Goal: Task Accomplishment & Management: Manage account settings

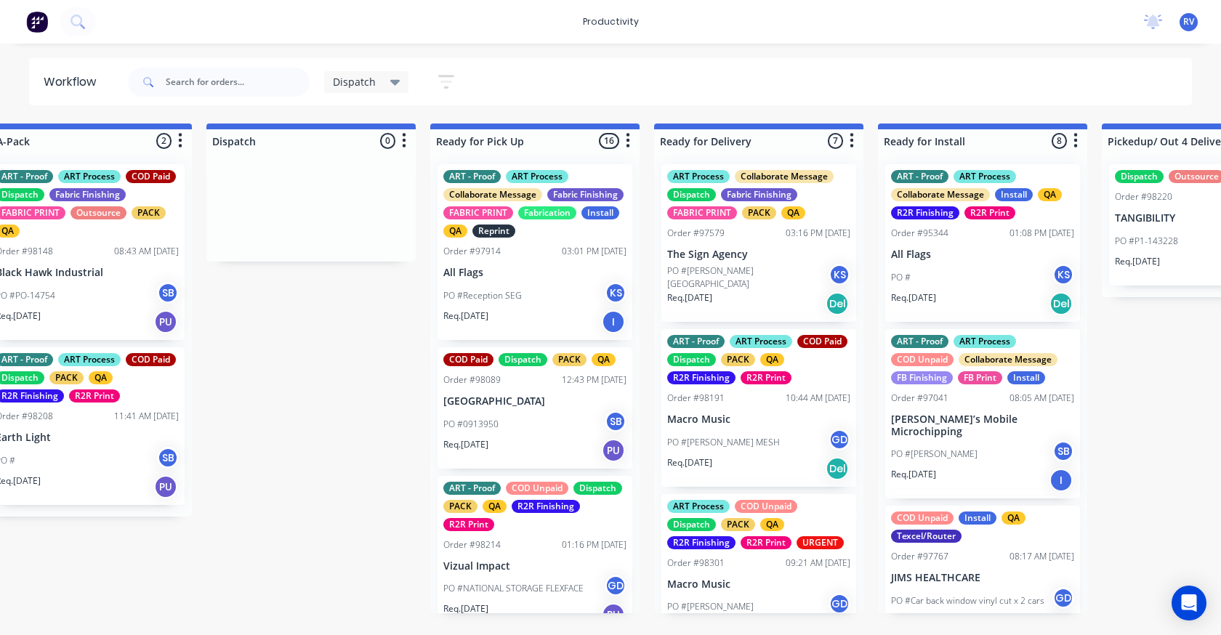
scroll to position [0, 934]
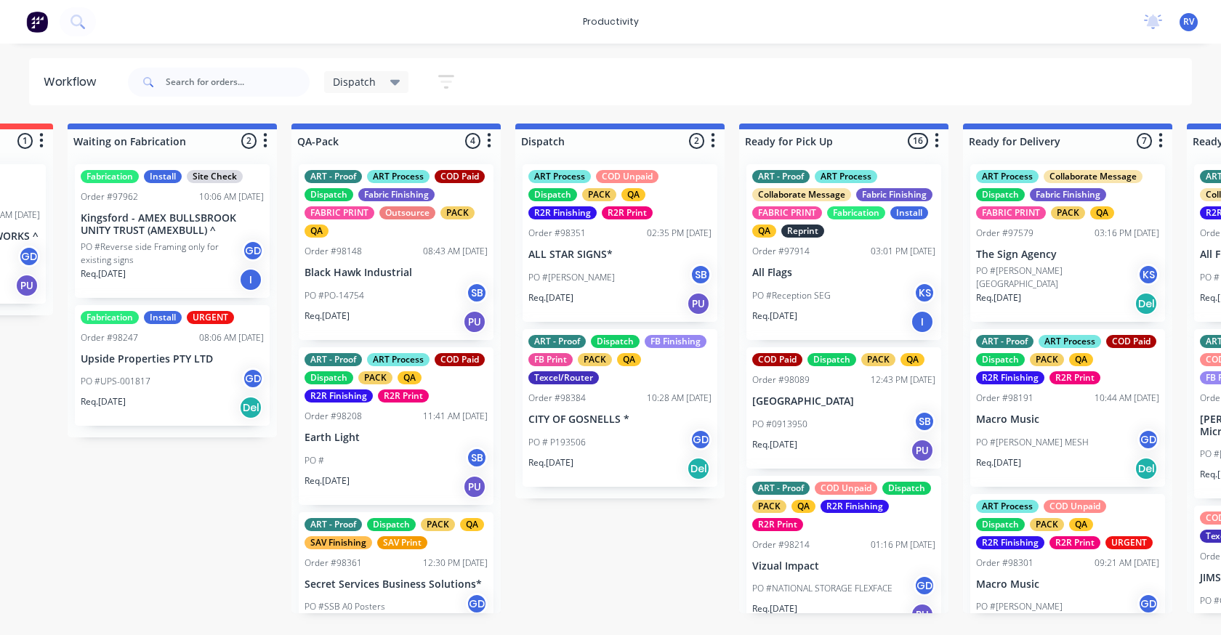
scroll to position [0, 741]
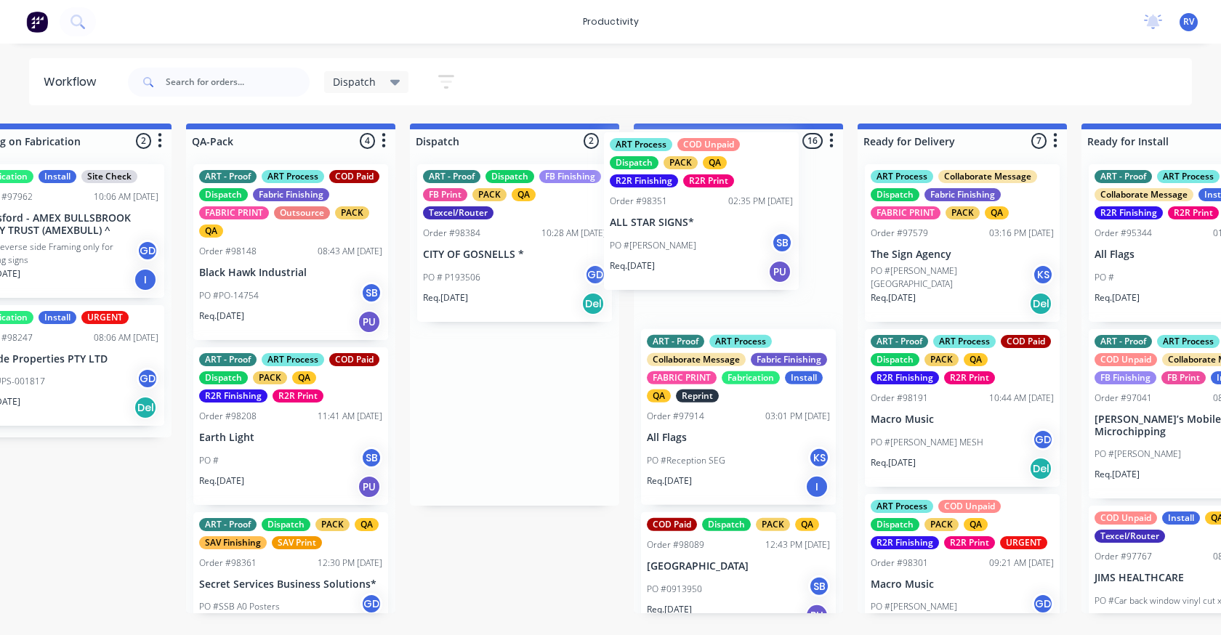
drag, startPoint x: 491, startPoint y: 232, endPoint x: 678, endPoint y: 196, distance: 190.2
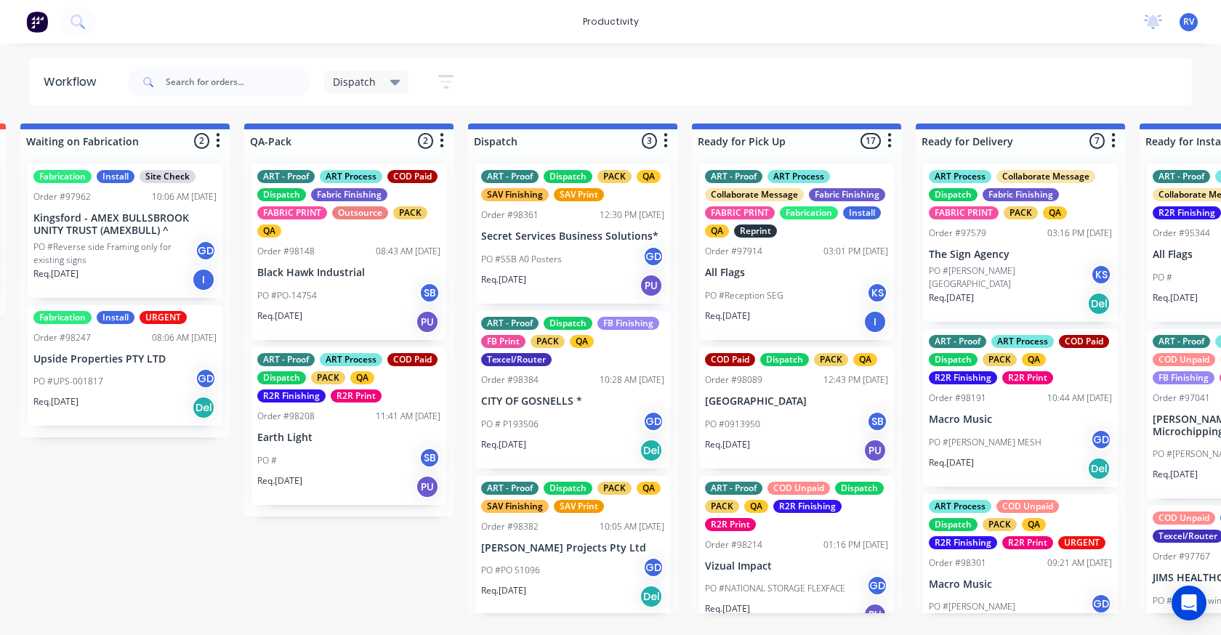
scroll to position [0, 693]
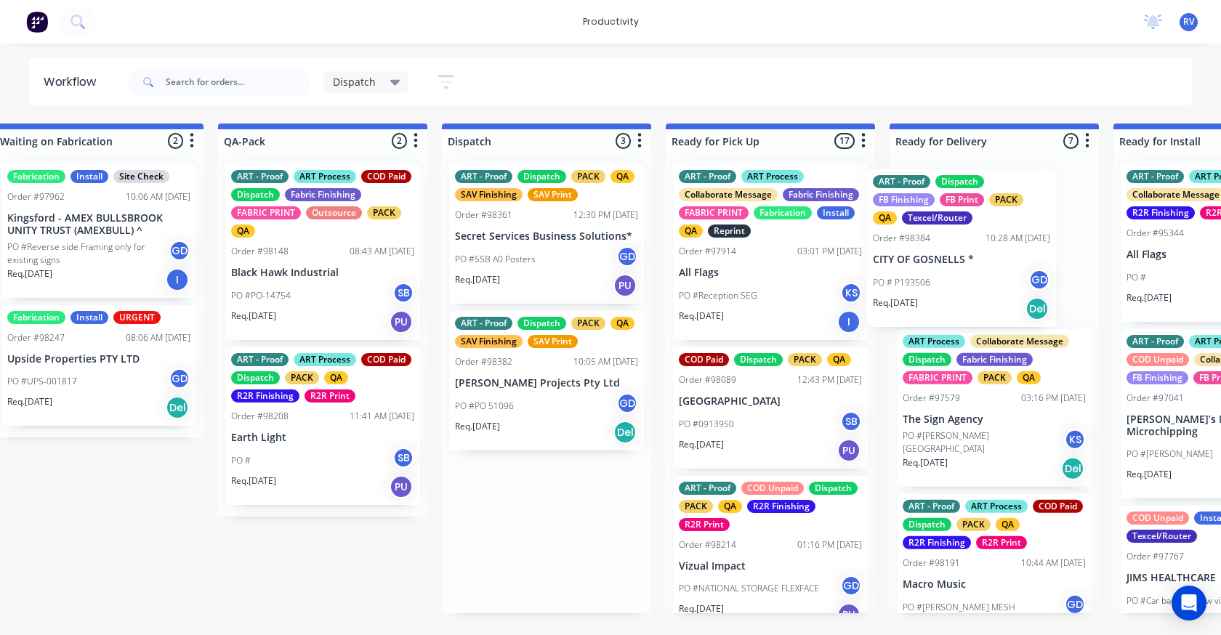
drag, startPoint x: 544, startPoint y: 416, endPoint x: 936, endPoint y: 270, distance: 418.8
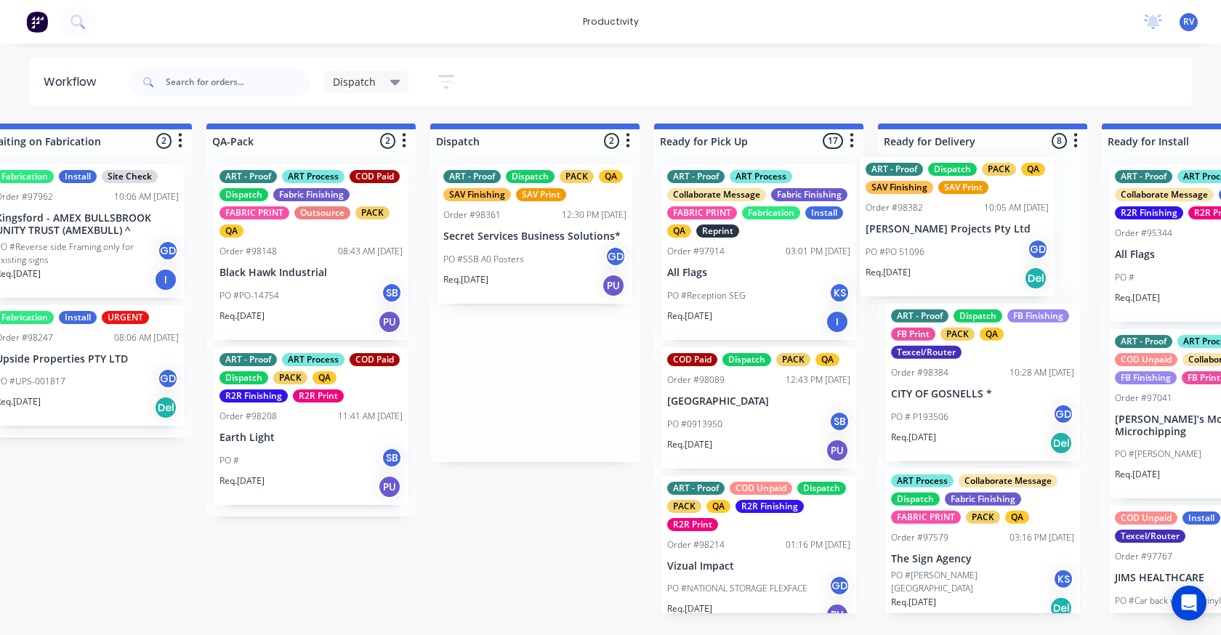
drag, startPoint x: 495, startPoint y: 384, endPoint x: 909, endPoint y: 225, distance: 442.9
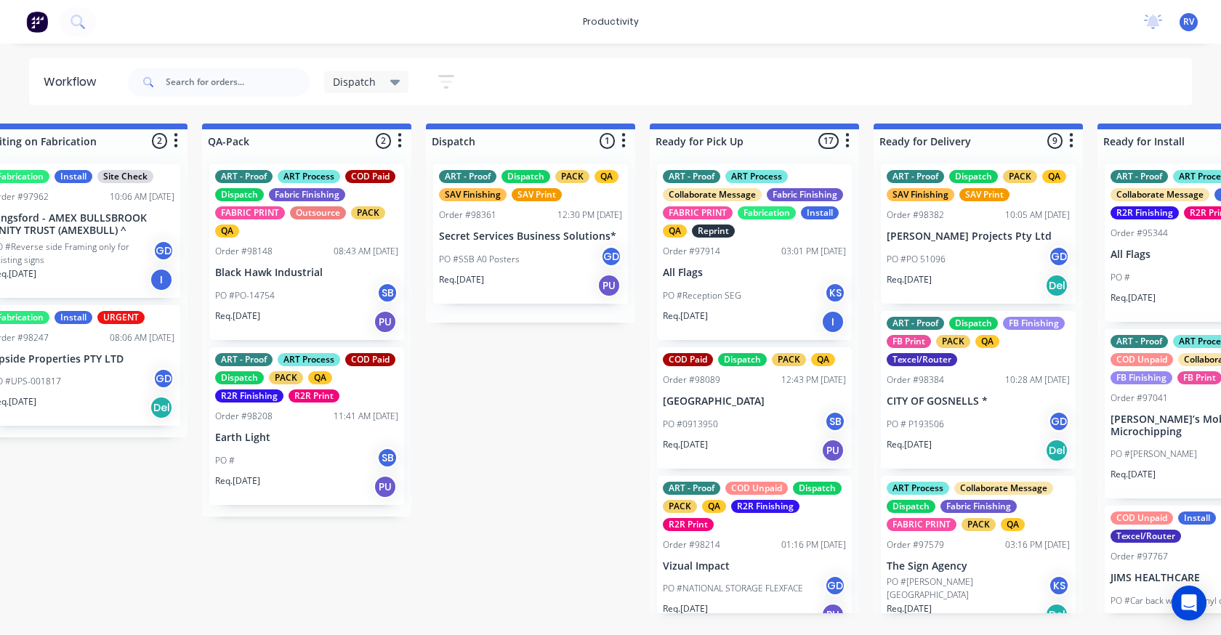
click at [920, 230] on p "[PERSON_NAME] Projects Pty Ltd" at bounding box center [978, 236] width 183 height 12
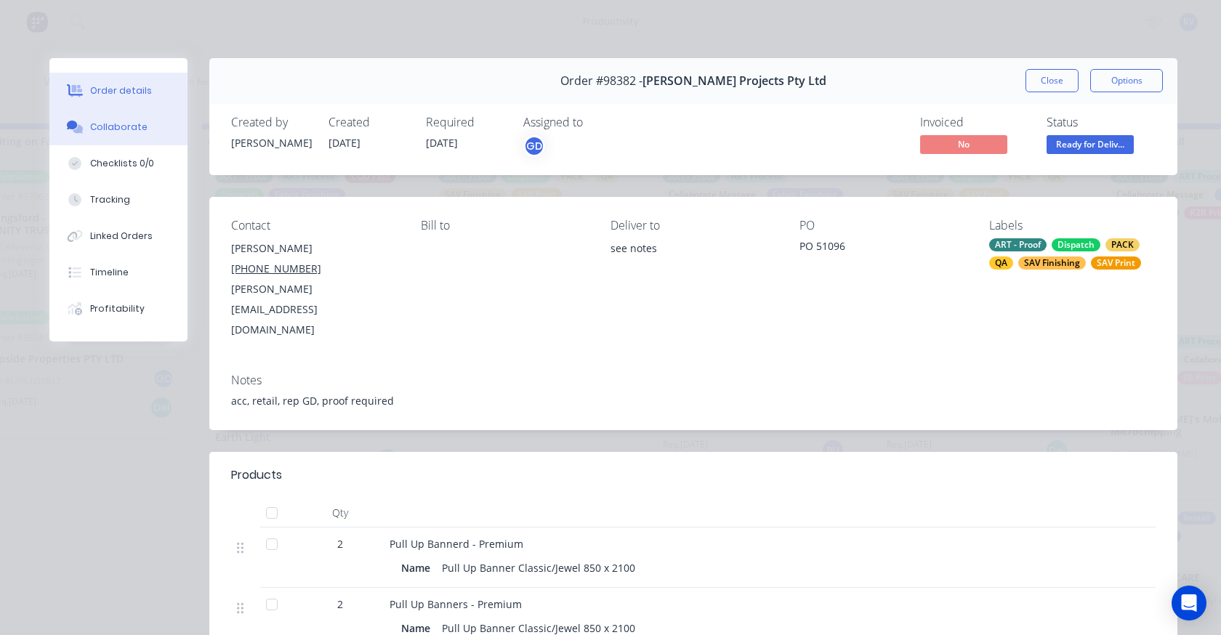
click at [125, 129] on div "Collaborate" at bounding box center [118, 127] width 57 height 13
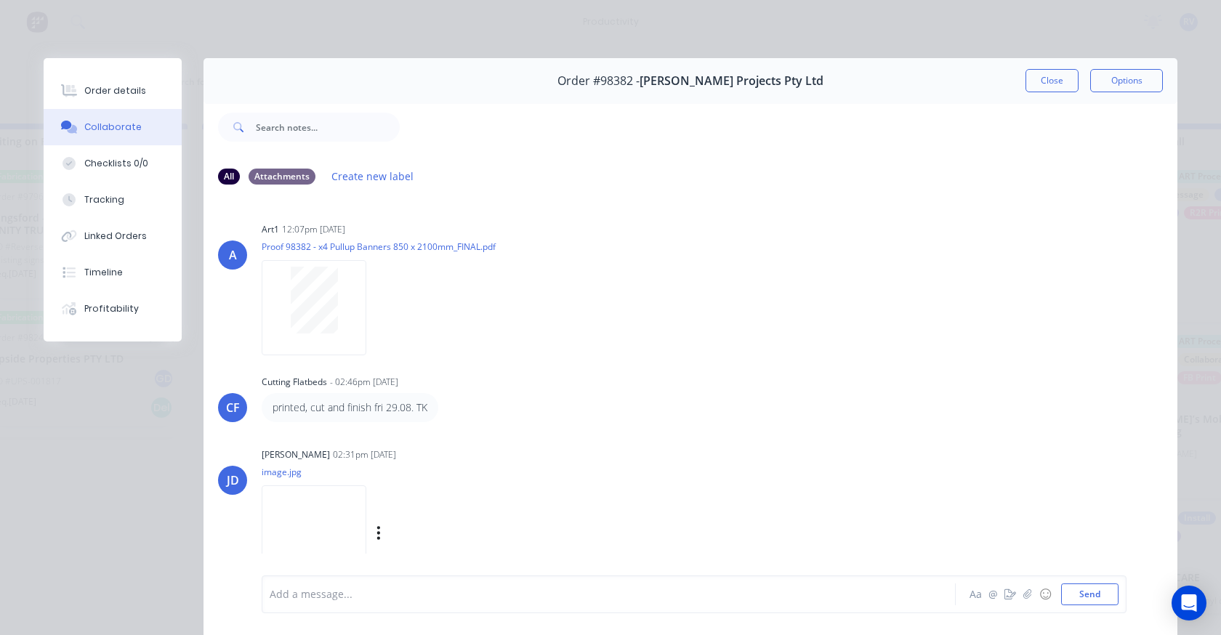
scroll to position [3, 0]
click at [315, 593] on div at bounding box center [588, 594] width 636 height 15
click at [1089, 597] on button "Send" at bounding box center [1089, 595] width 57 height 22
click at [1029, 78] on button "Close" at bounding box center [1052, 80] width 53 height 23
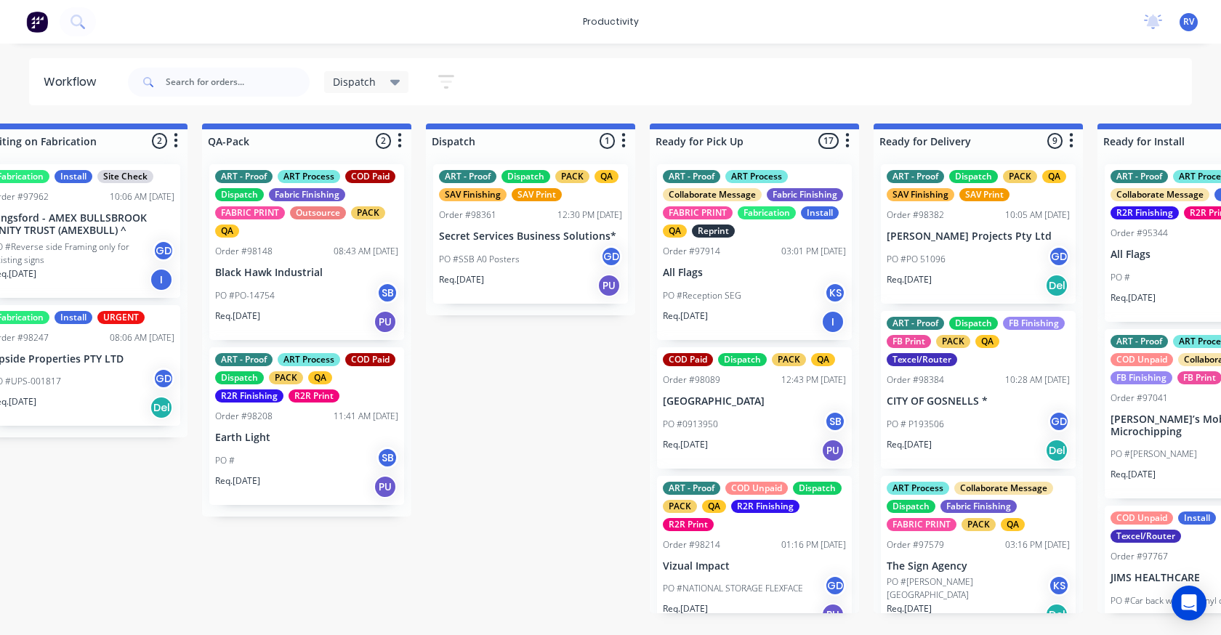
click at [486, 265] on p "PO #SSB A0 Posters" at bounding box center [479, 259] width 81 height 13
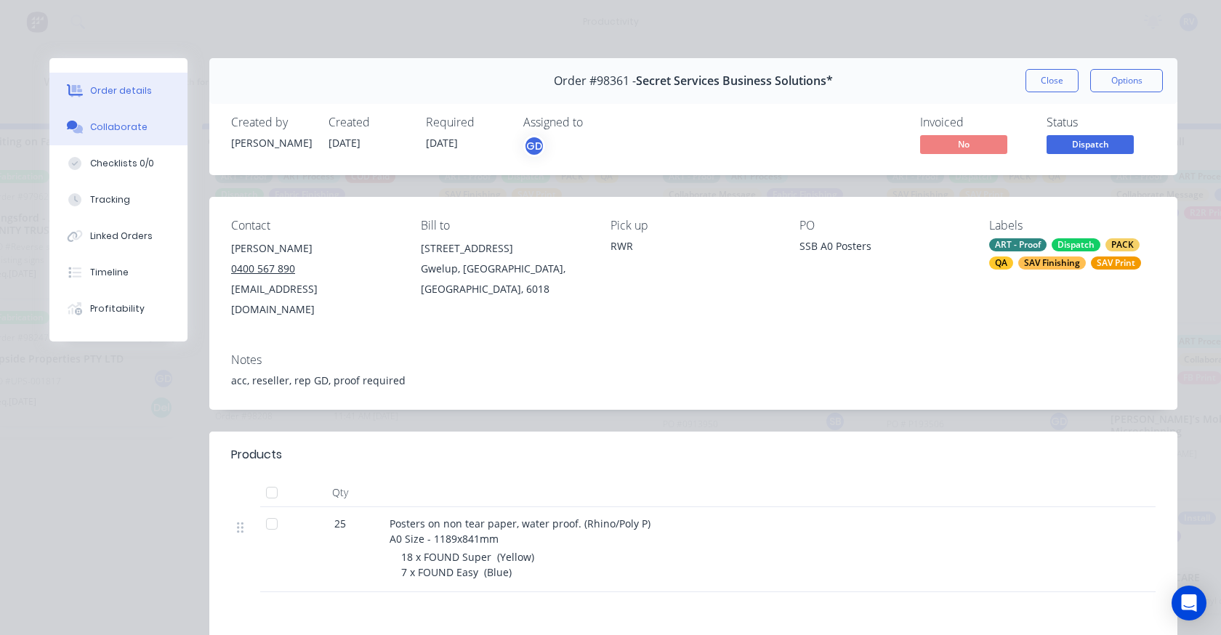
click at [121, 139] on button "Collaborate" at bounding box center [118, 127] width 138 height 36
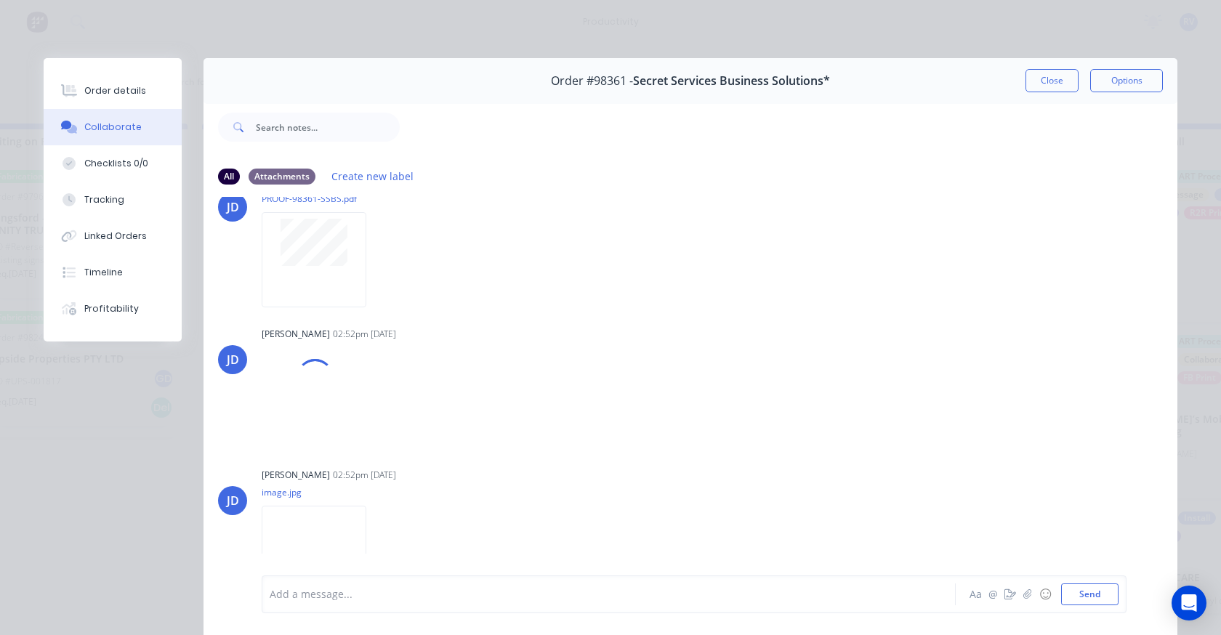
scroll to position [0, 0]
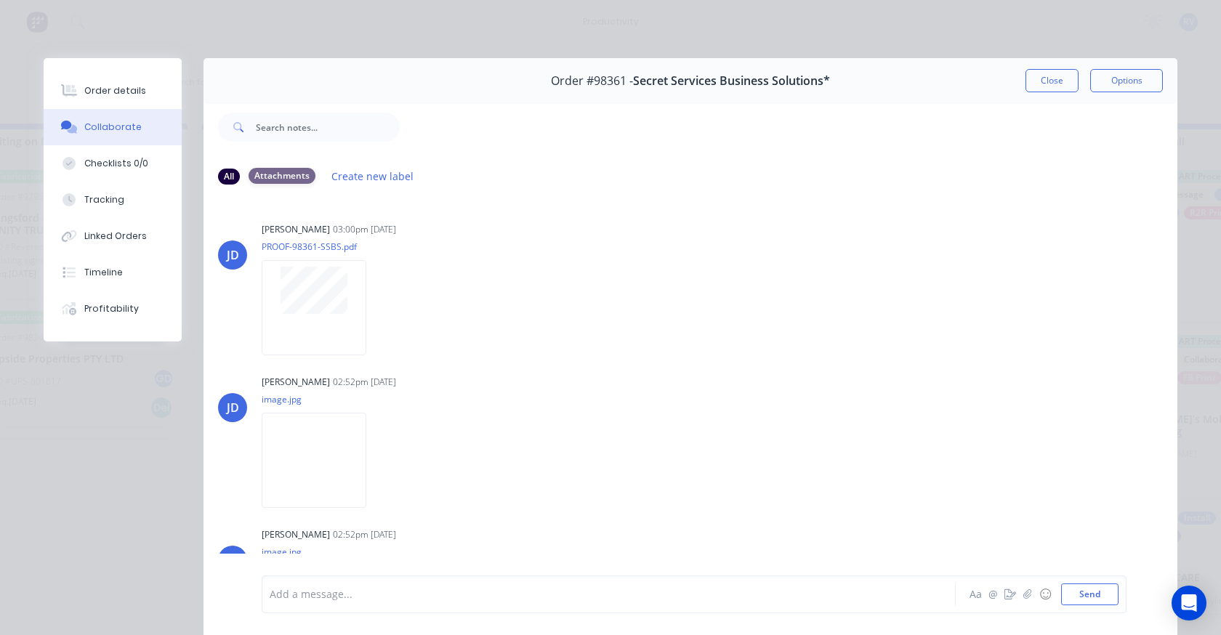
click at [267, 183] on div "Attachments" at bounding box center [282, 176] width 67 height 16
click at [1042, 71] on button "Close" at bounding box center [1052, 80] width 53 height 23
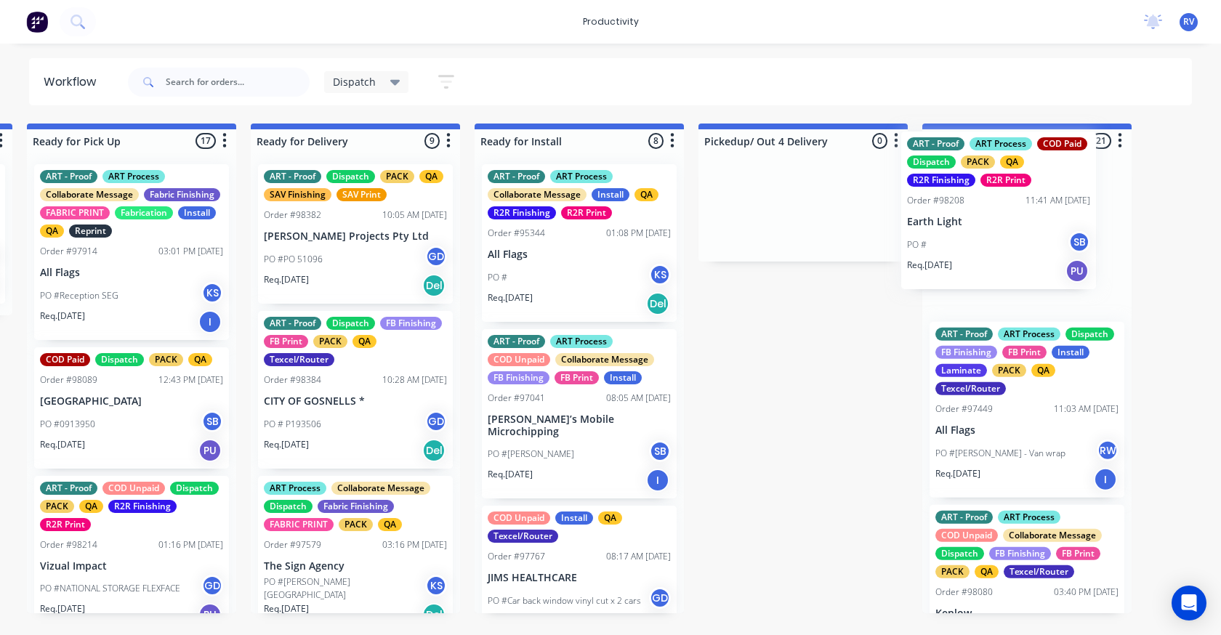
drag, startPoint x: 243, startPoint y: 446, endPoint x: 938, endPoint y: 230, distance: 728.3
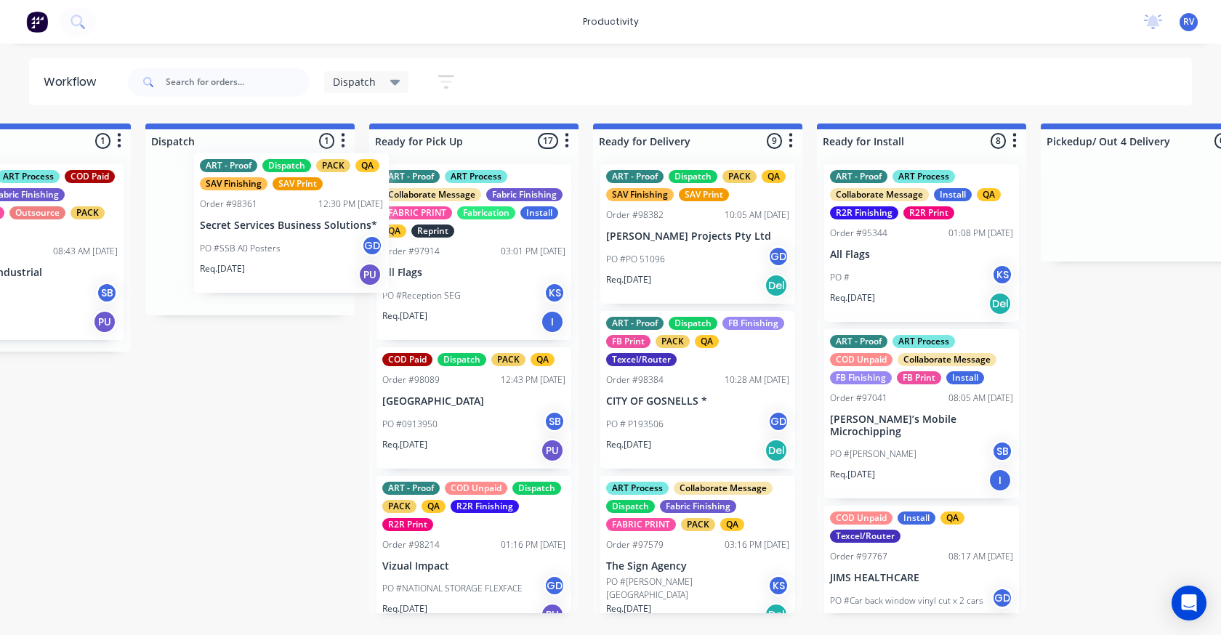
scroll to position [0, 1003]
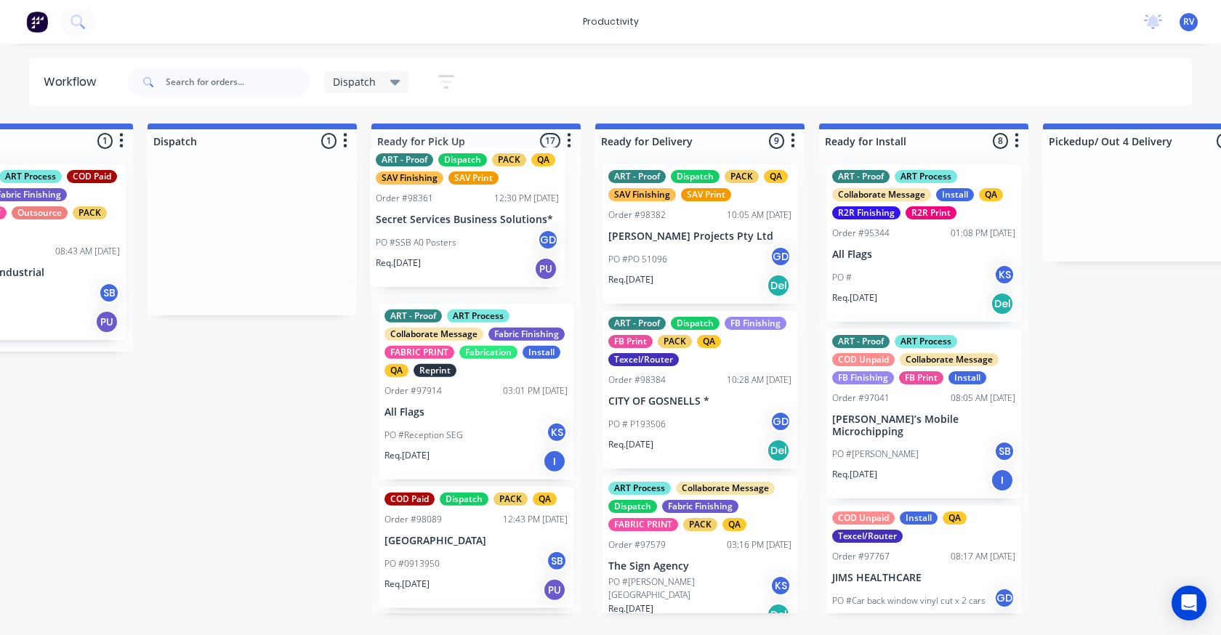
drag, startPoint x: 236, startPoint y: 187, endPoint x: 464, endPoint y: 164, distance: 229.4
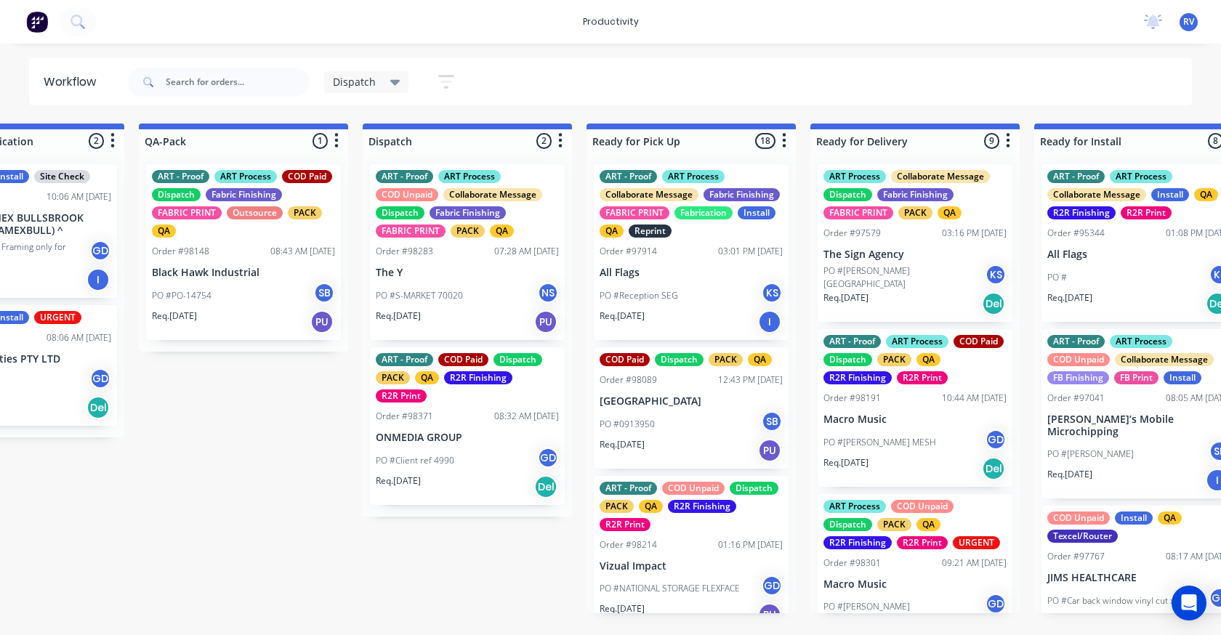
scroll to position [0, 816]
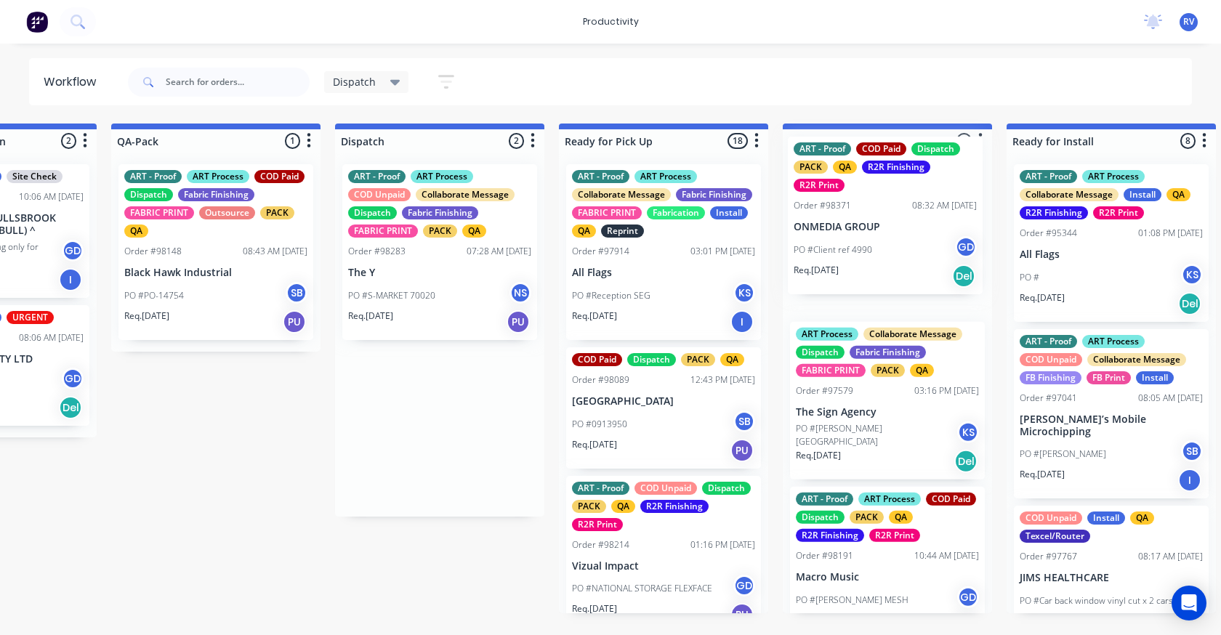
drag, startPoint x: 432, startPoint y: 443, endPoint x: 884, endPoint y: 228, distance: 500.4
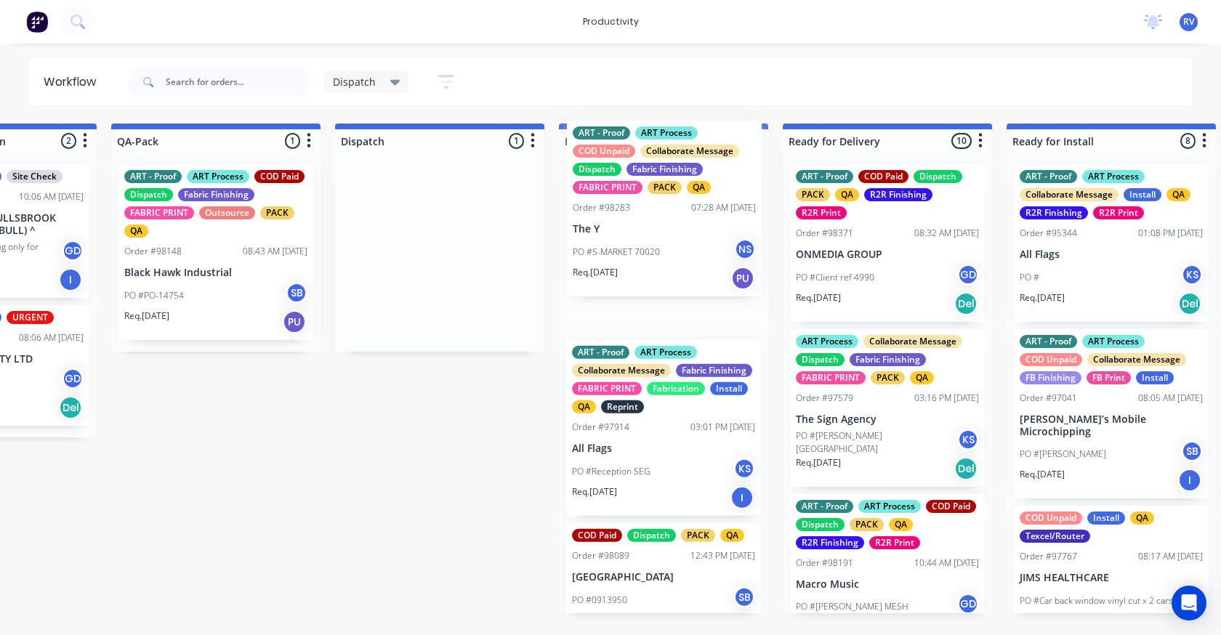
drag, startPoint x: 400, startPoint y: 262, endPoint x: 637, endPoint y: 212, distance: 241.5
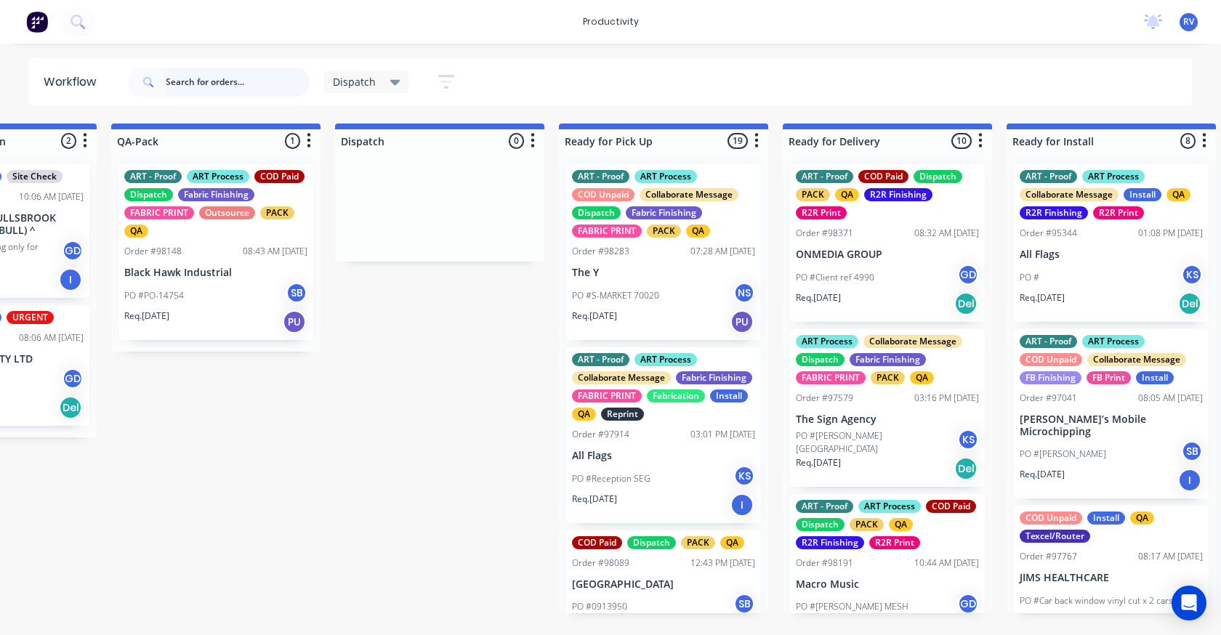
click at [220, 76] on input "text" at bounding box center [238, 82] width 144 height 29
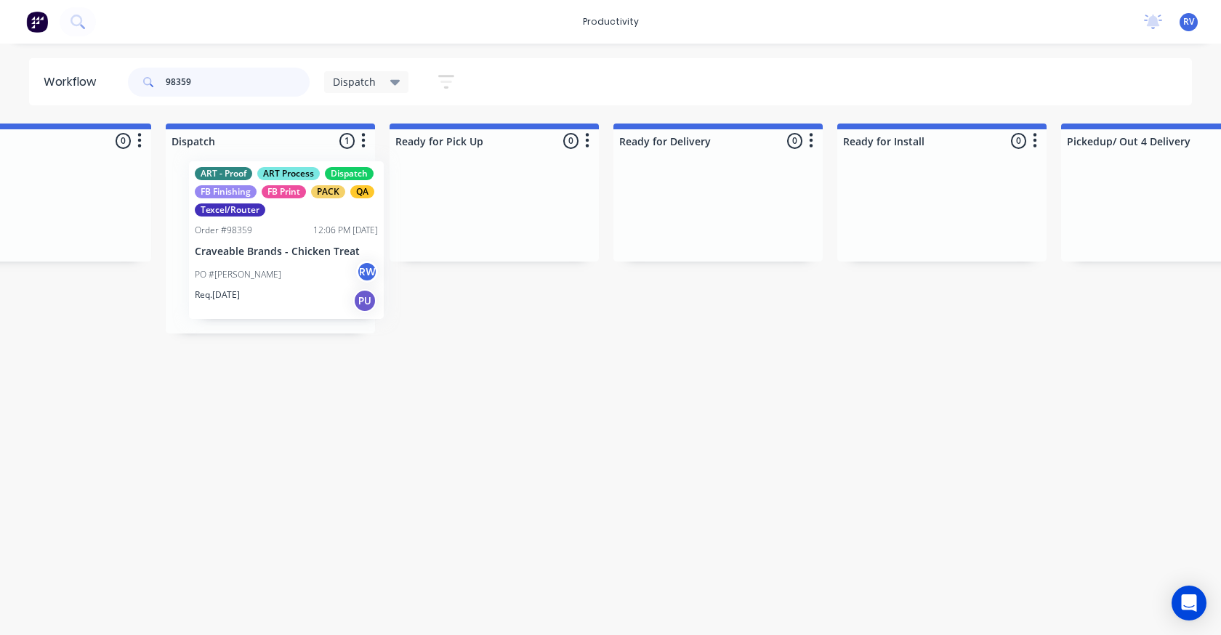
scroll to position [0, 983]
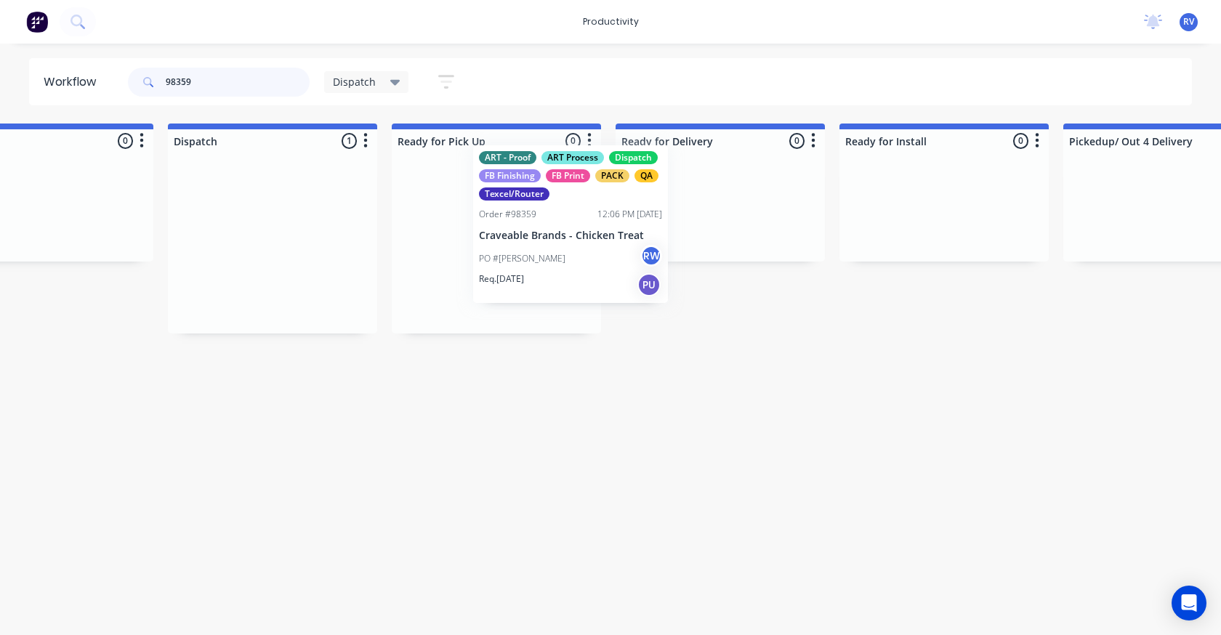
drag, startPoint x: 243, startPoint y: 259, endPoint x: 530, endPoint y: 234, distance: 288.2
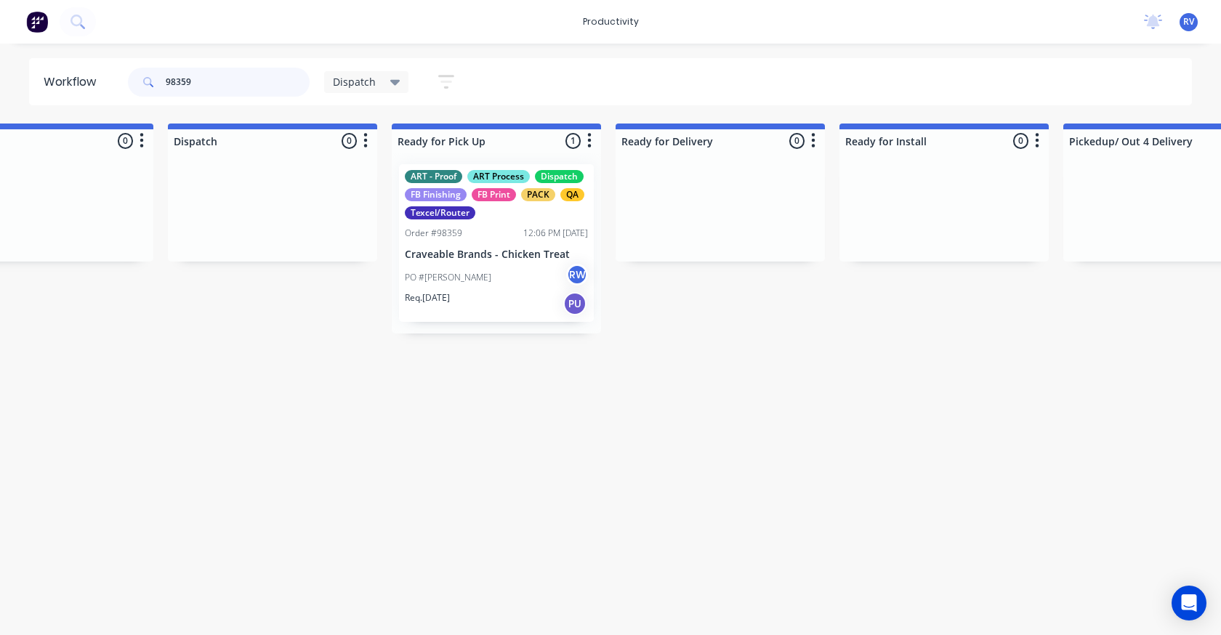
type input "98359"
click at [353, 84] on span "Dispatch" at bounding box center [354, 81] width 43 height 15
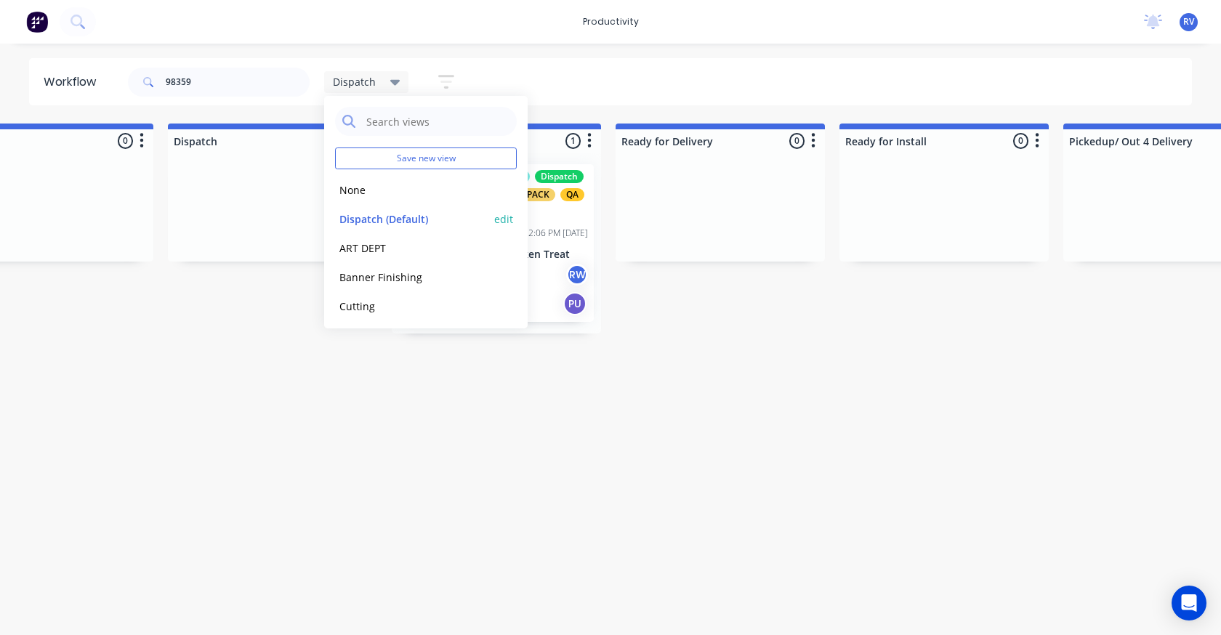
click at [395, 211] on button "Dispatch (Default)" at bounding box center [412, 219] width 155 height 17
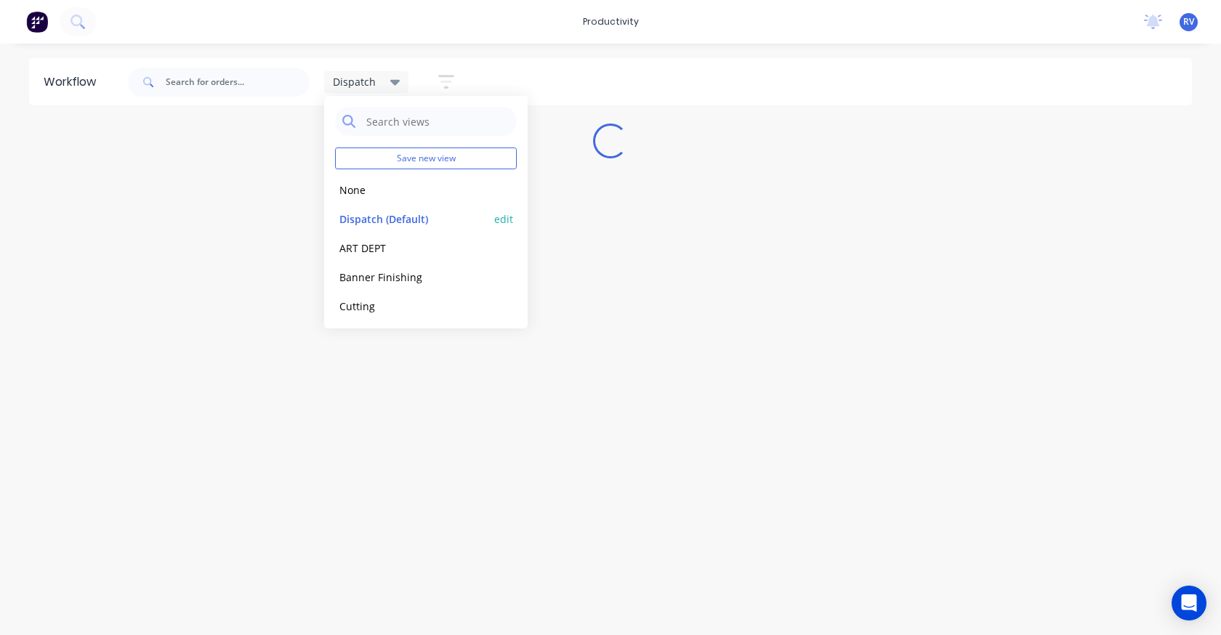
scroll to position [0, 0]
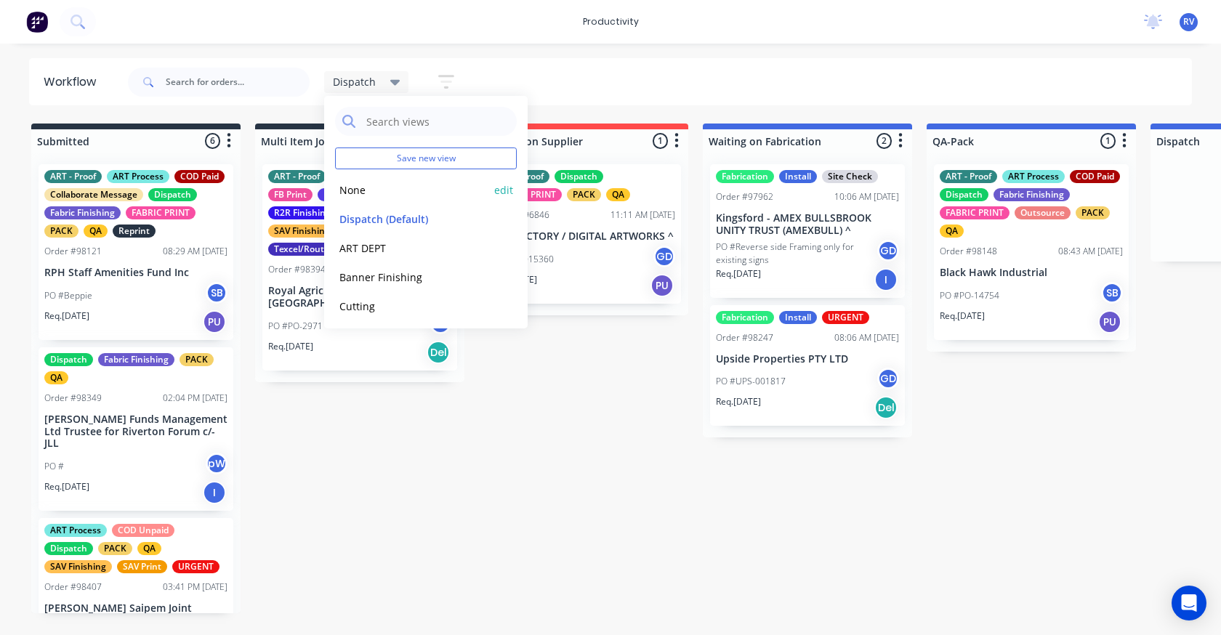
click at [342, 185] on button "None" at bounding box center [412, 190] width 155 height 17
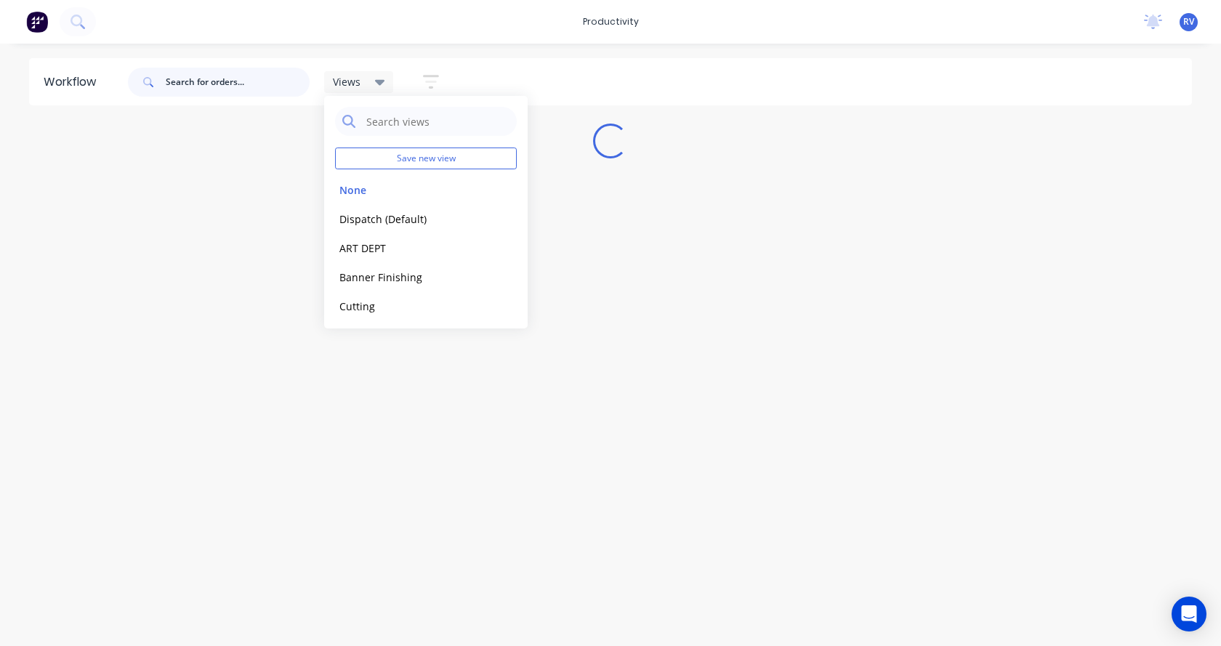
click at [228, 84] on input "text" at bounding box center [238, 82] width 144 height 29
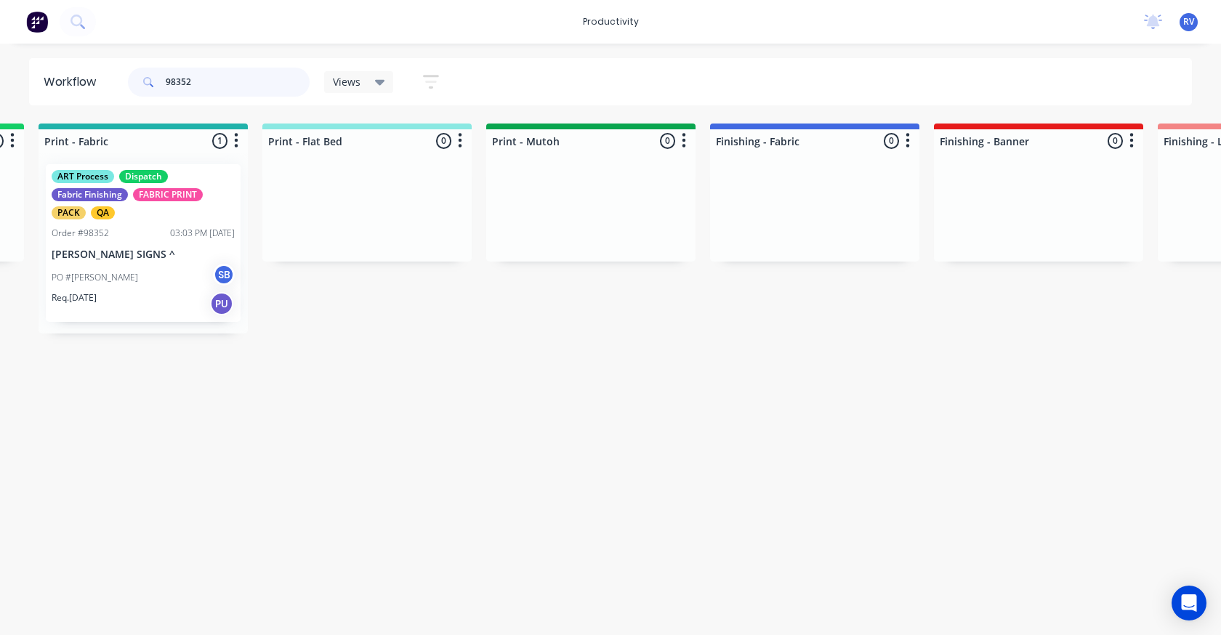
scroll to position [0, 2021]
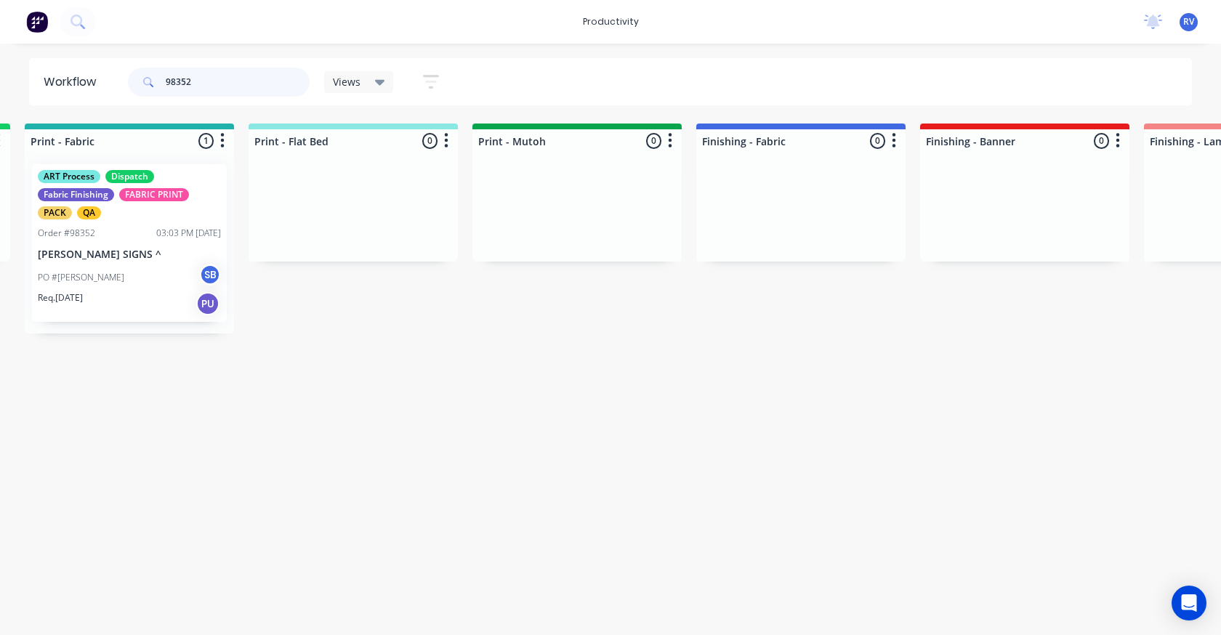
type input "98352"
click at [118, 259] on p "[PERSON_NAME] SIGNS ^" at bounding box center [129, 255] width 183 height 12
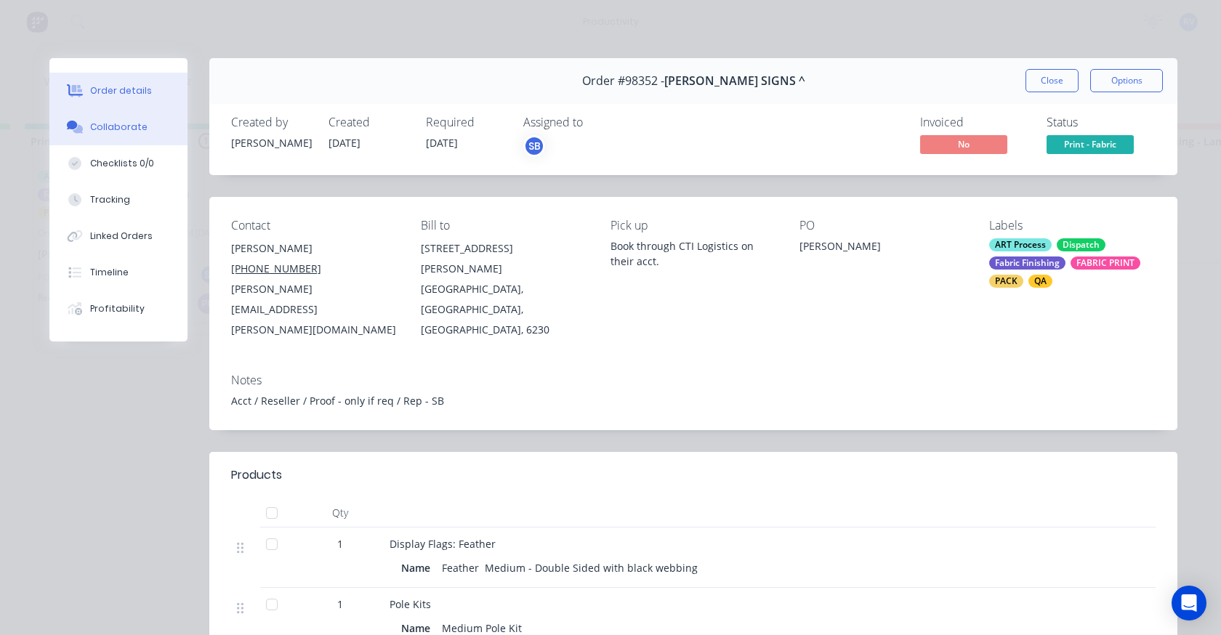
click at [113, 132] on div "Collaborate" at bounding box center [118, 127] width 57 height 13
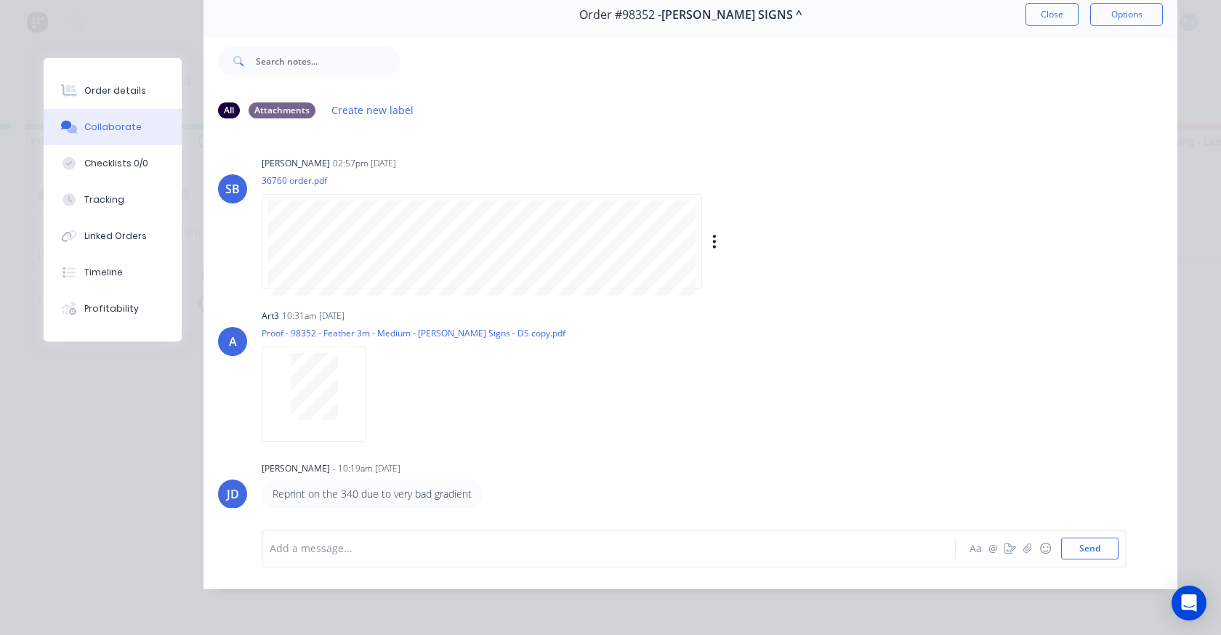
scroll to position [0, 0]
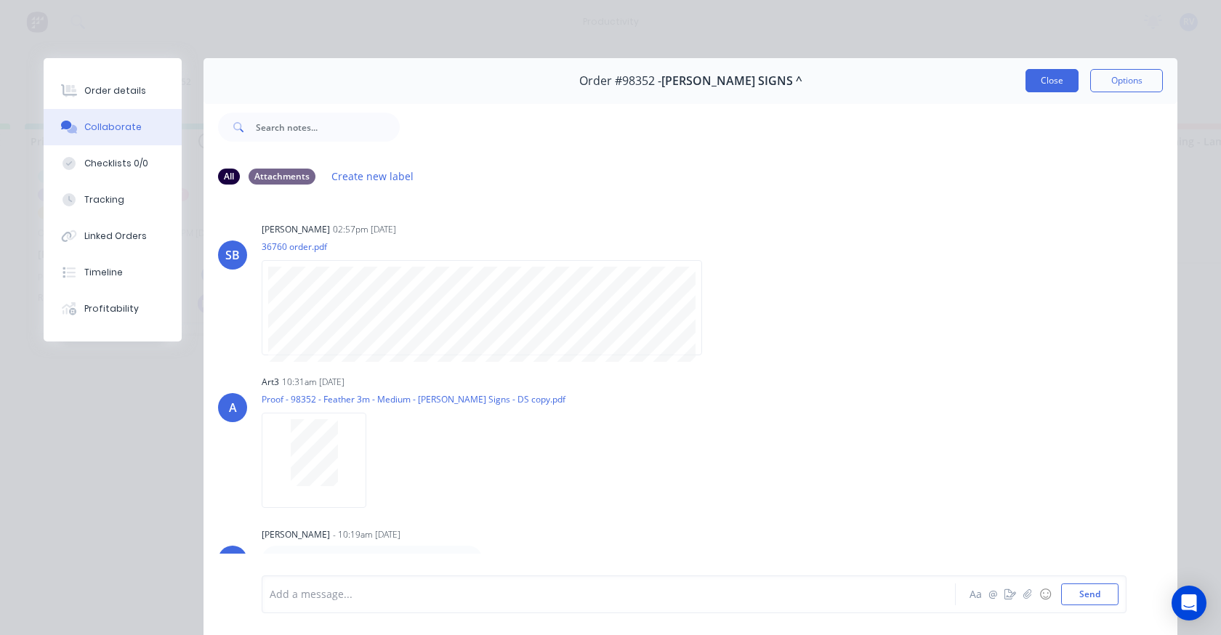
click at [1043, 76] on button "Close" at bounding box center [1052, 80] width 53 height 23
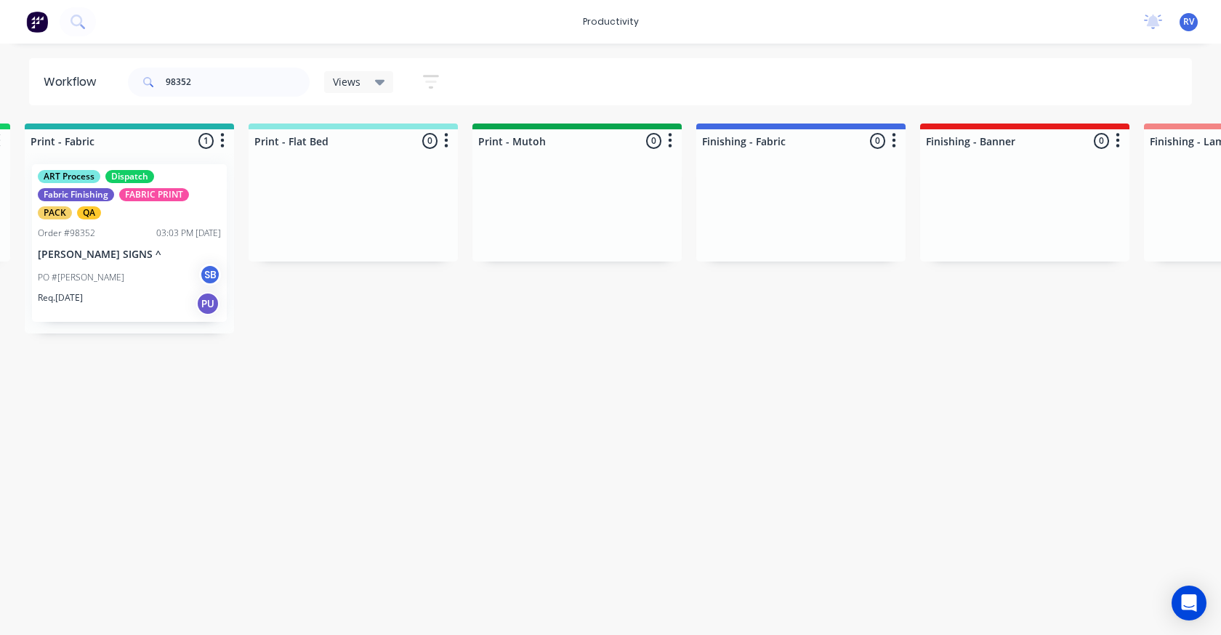
click at [342, 89] on div "Views" at bounding box center [359, 82] width 70 height 22
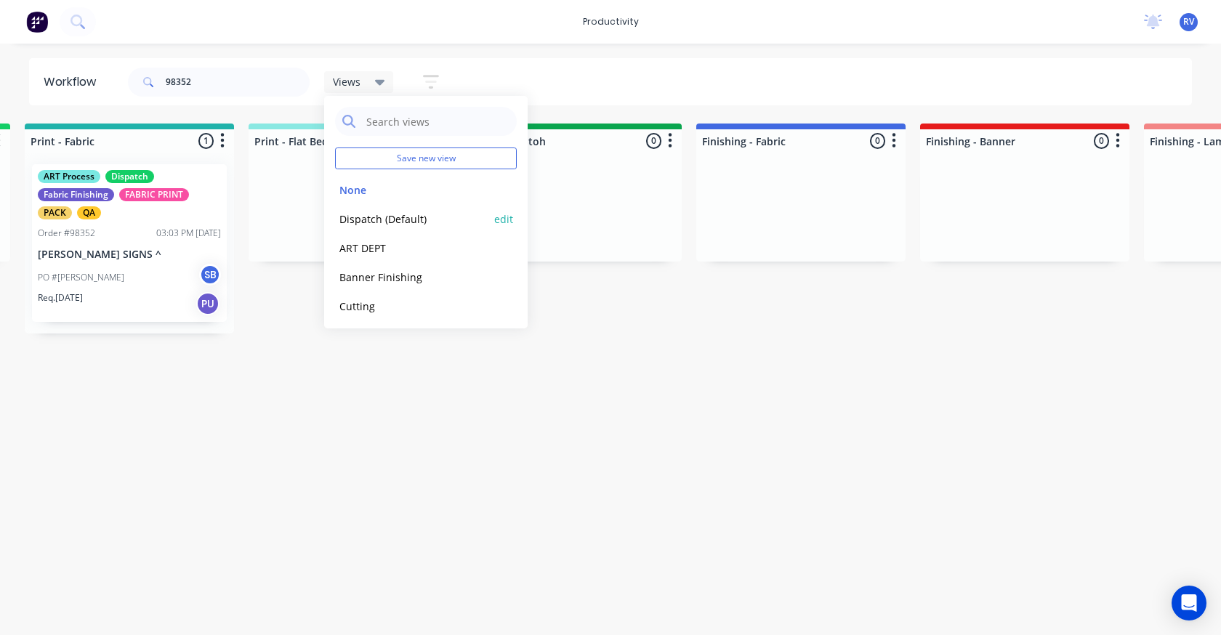
click at [388, 223] on button "Dispatch (Default)" at bounding box center [412, 219] width 155 height 17
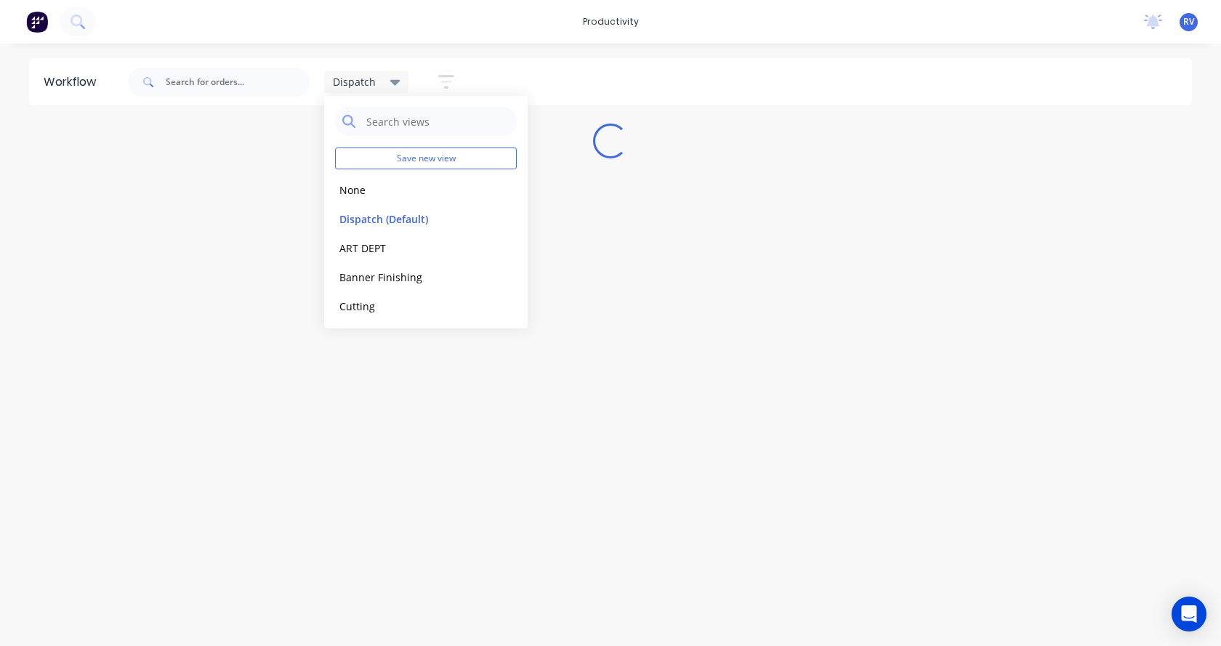
click at [350, 429] on div "Workflow Dispatch Save new view None edit Dispatch (Default) edit ART DEPT edit…" at bounding box center [610, 337] width 1221 height 559
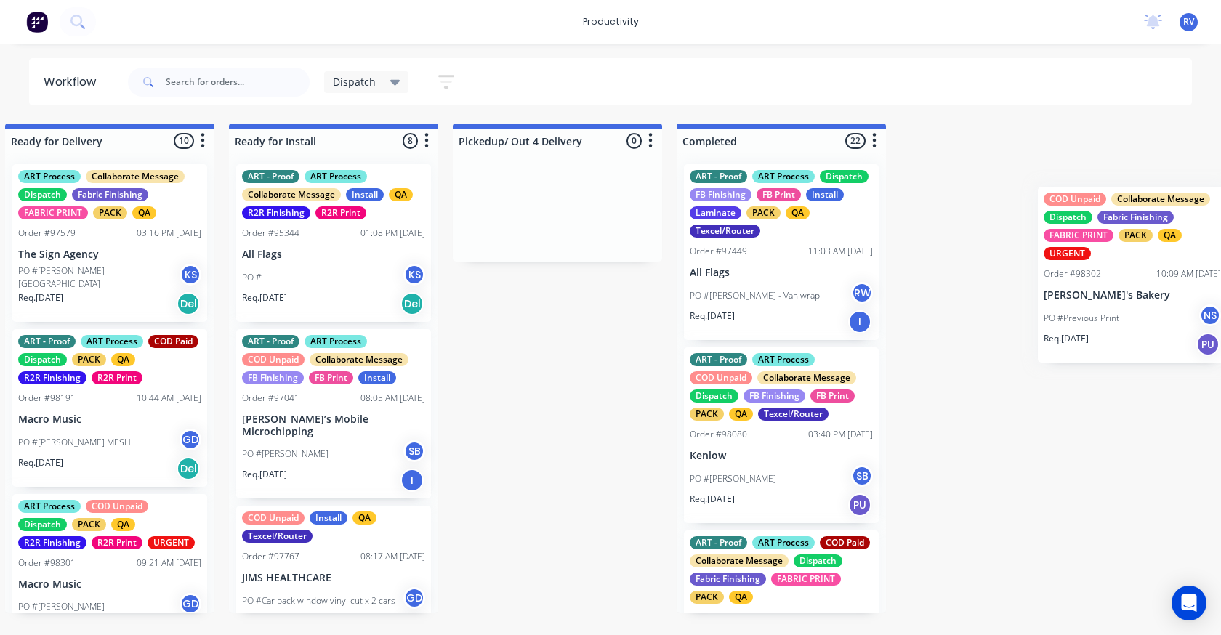
scroll to position [0, 1596]
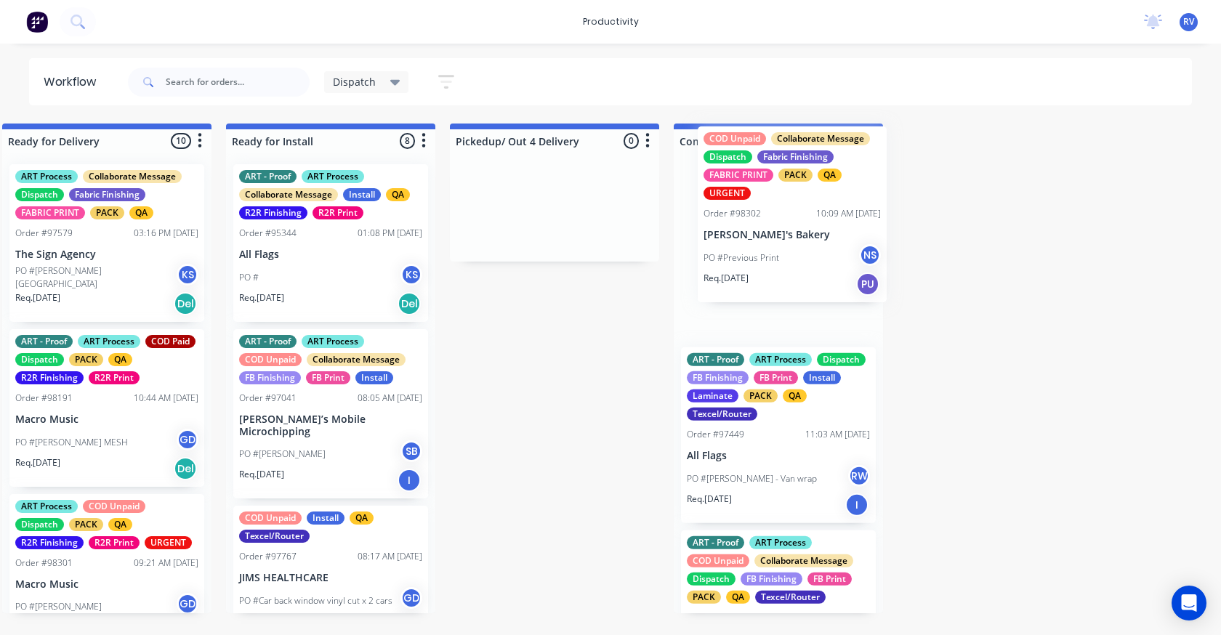
drag, startPoint x: 648, startPoint y: 355, endPoint x: 762, endPoint y: 257, distance: 150.0
click at [762, 257] on div "Submitted 6 Sort By Created date Required date Order number Customer name Most …" at bounding box center [1186, 369] width 5586 height 490
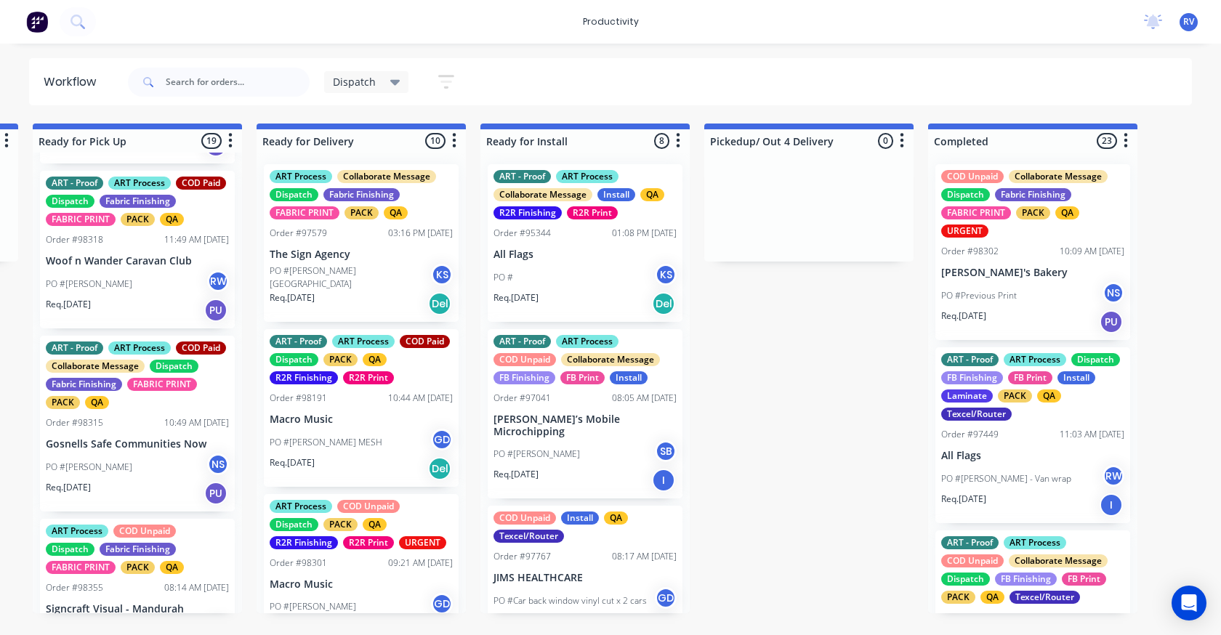
scroll to position [0, 1338]
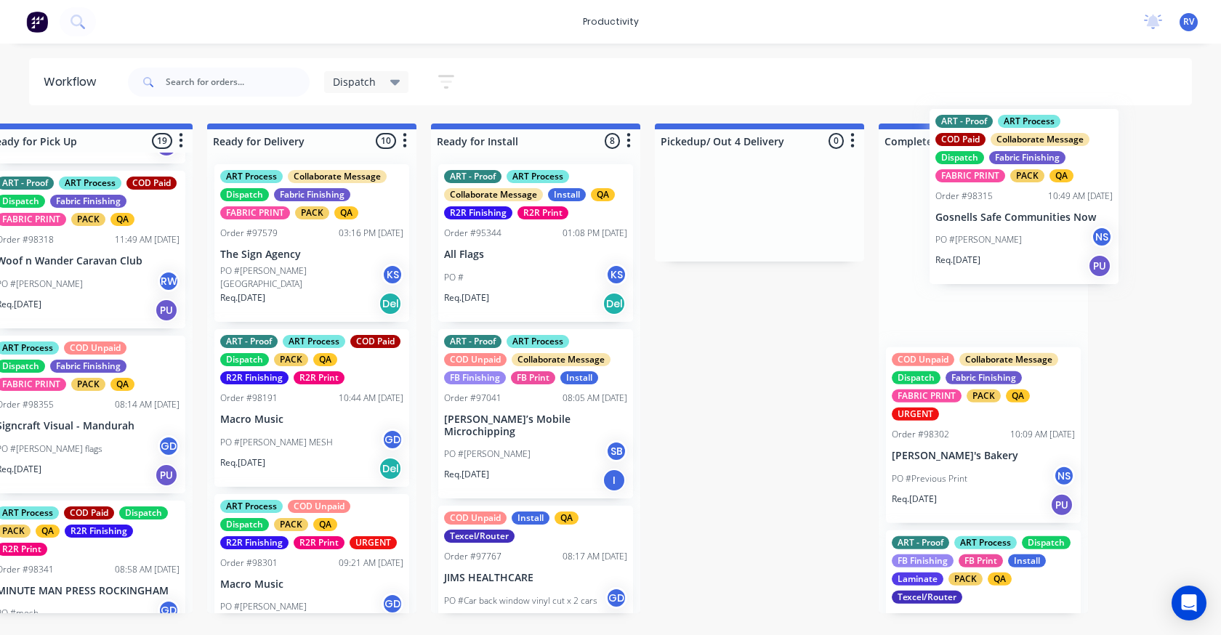
drag, startPoint x: 129, startPoint y: 512, endPoint x: 989, endPoint y: 170, distance: 925.5
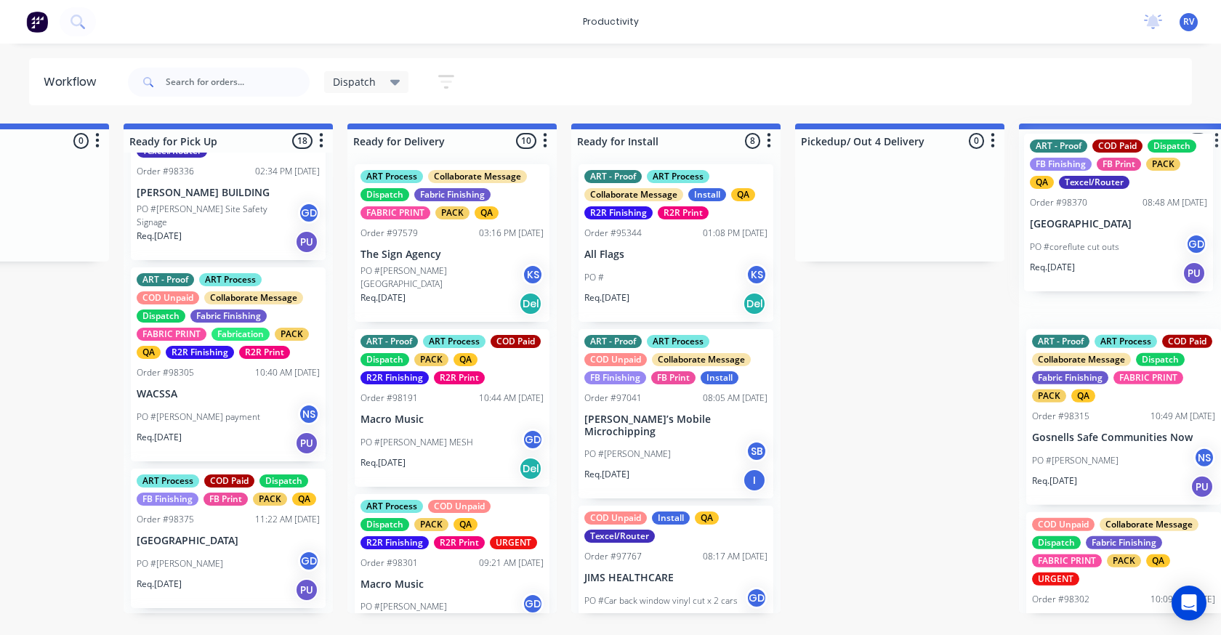
scroll to position [0, 1332]
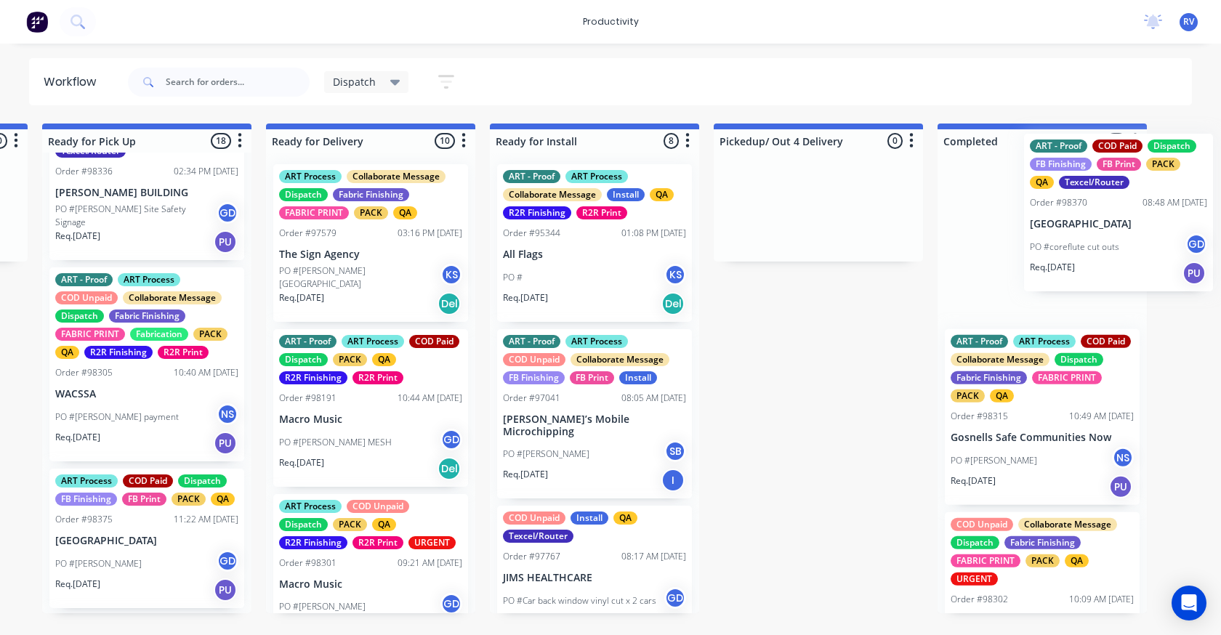
drag, startPoint x: 371, startPoint y: 257, endPoint x: 1084, endPoint y: 220, distance: 713.3
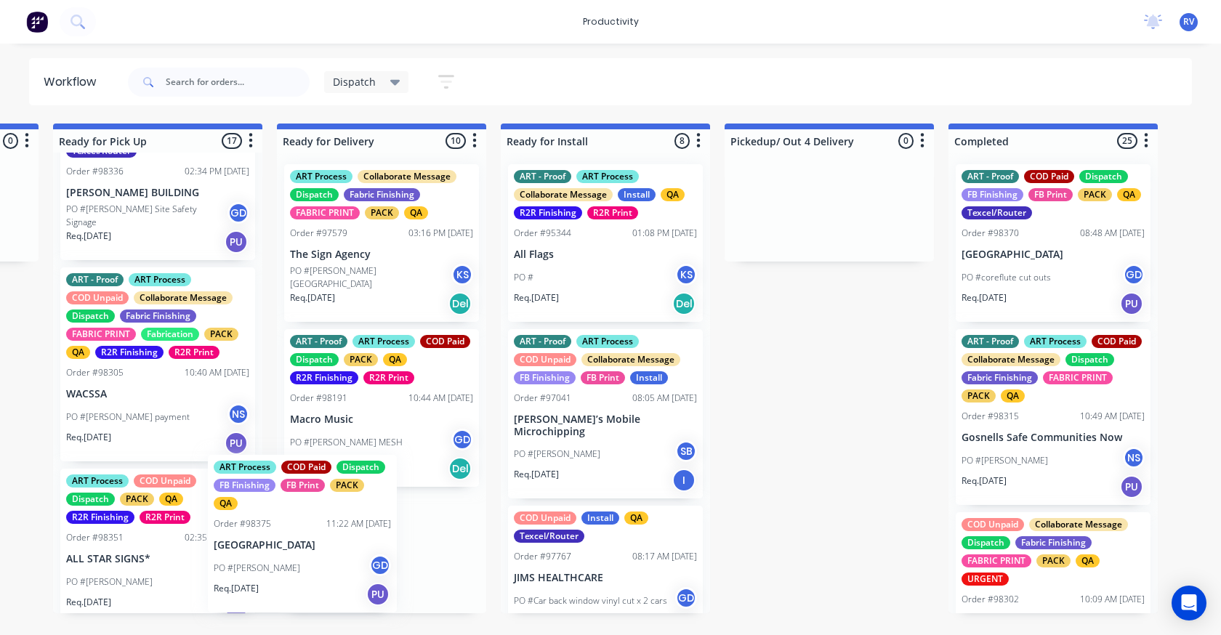
scroll to position [1, 0]
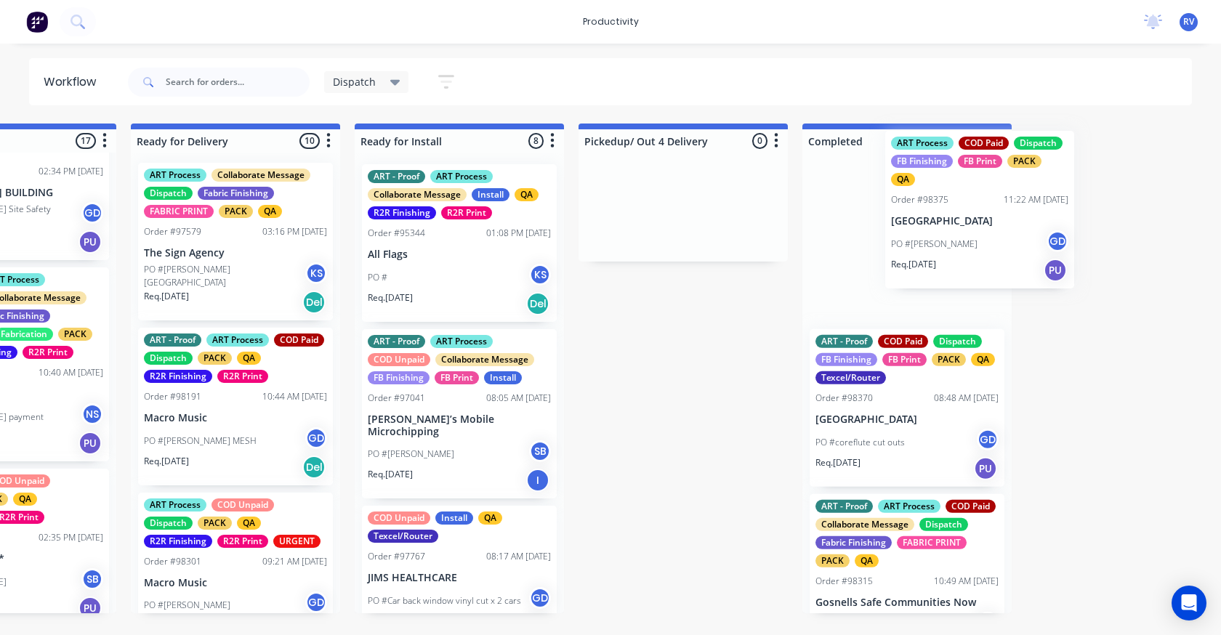
drag, startPoint x: 209, startPoint y: 573, endPoint x: 985, endPoint y: 188, distance: 865.9
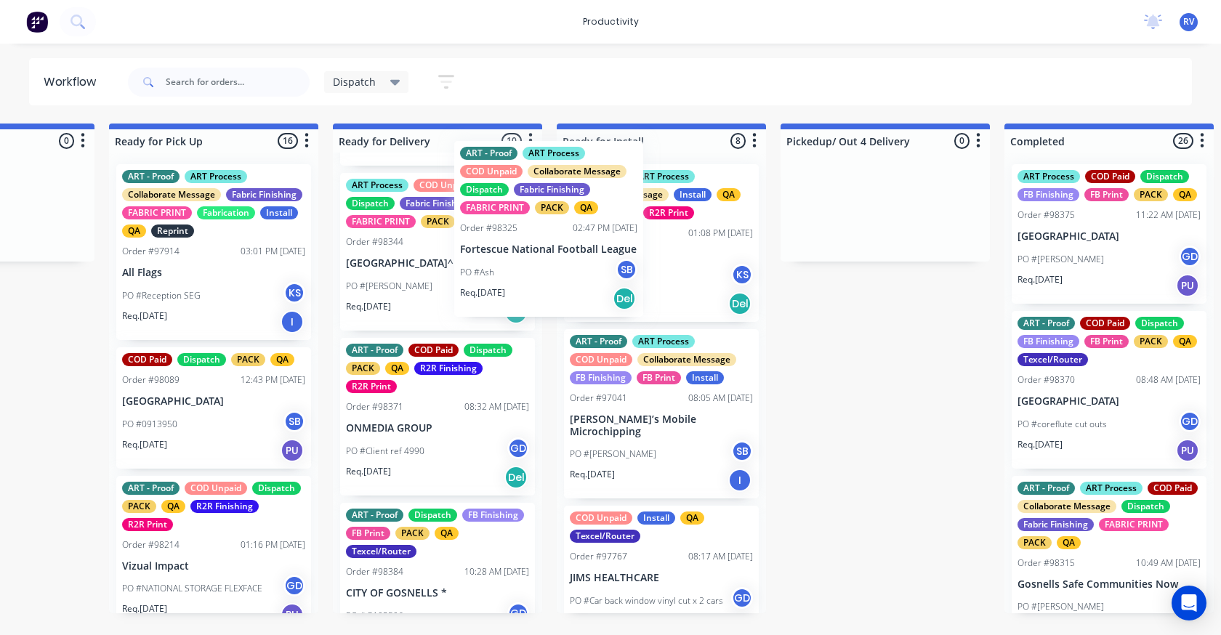
scroll to position [649, 0]
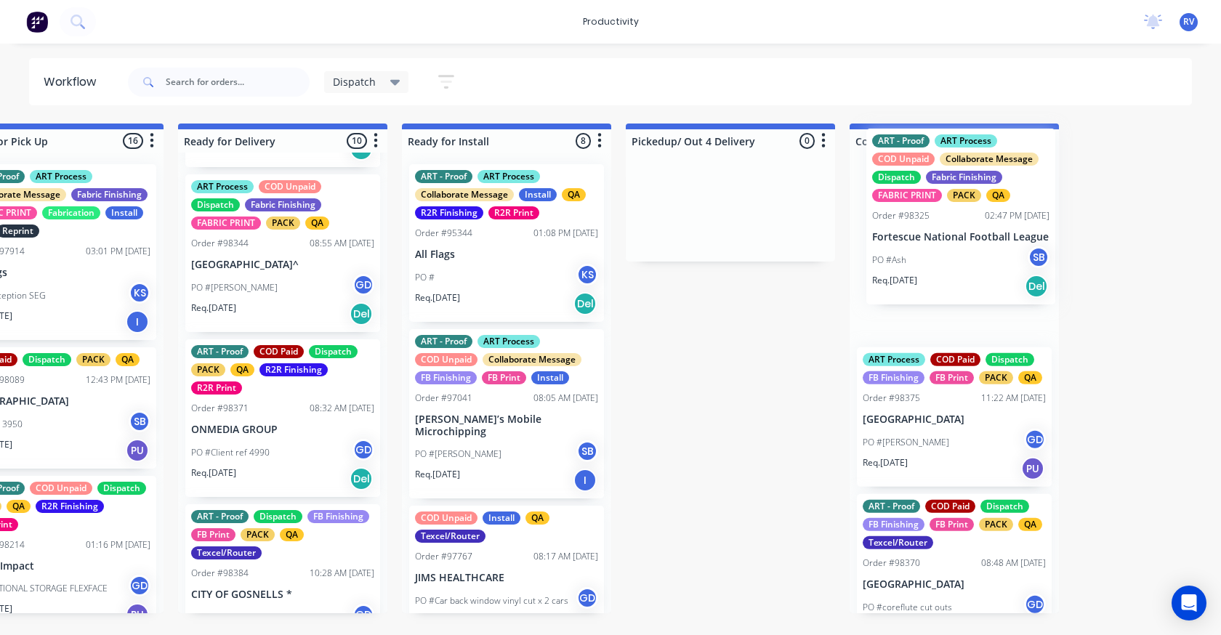
drag, startPoint x: 391, startPoint y: 270, endPoint x: 922, endPoint y: 228, distance: 532.3
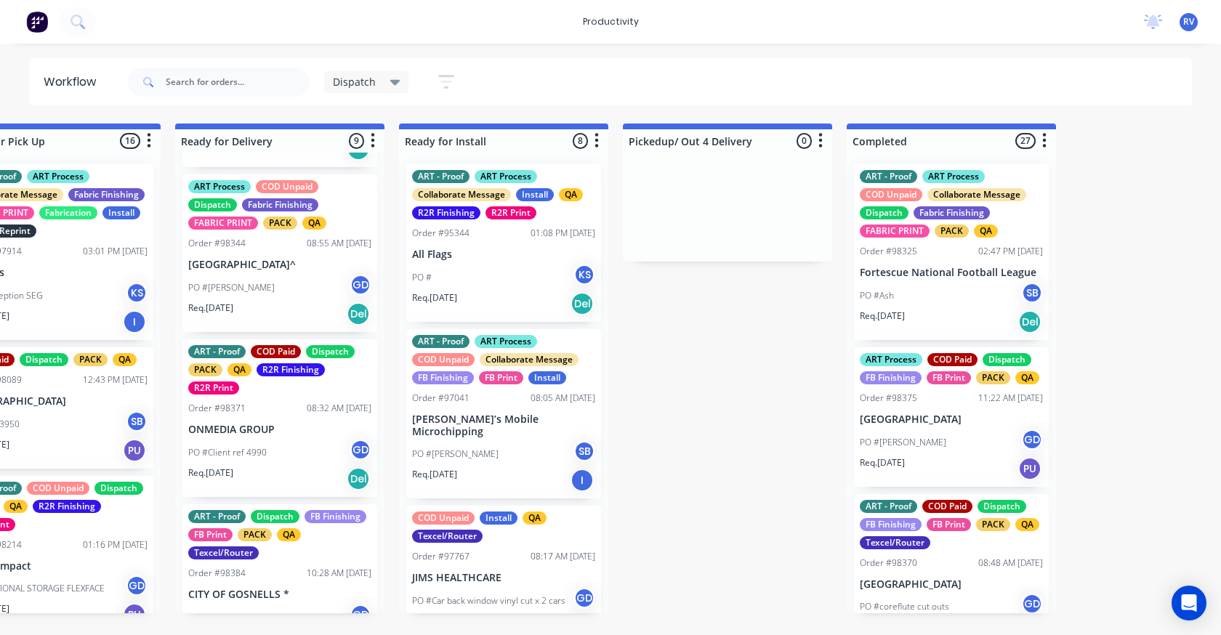
click at [904, 251] on div "Order #98325" at bounding box center [888, 251] width 57 height 13
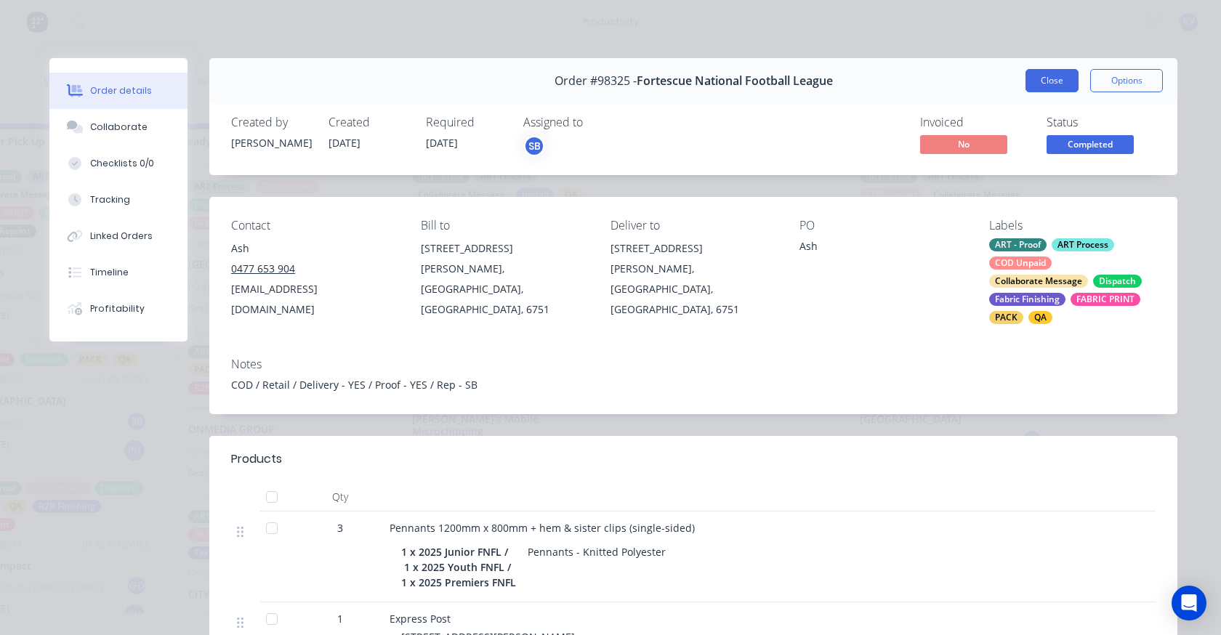
click at [1035, 87] on button "Close" at bounding box center [1052, 80] width 53 height 23
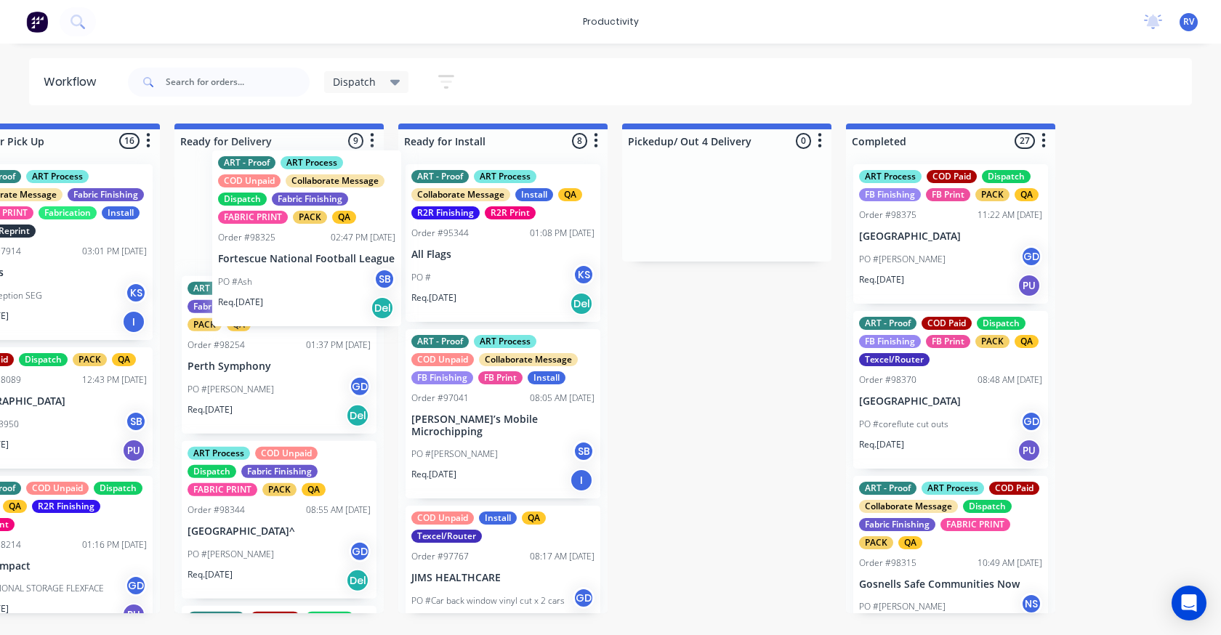
scroll to position [542, 0]
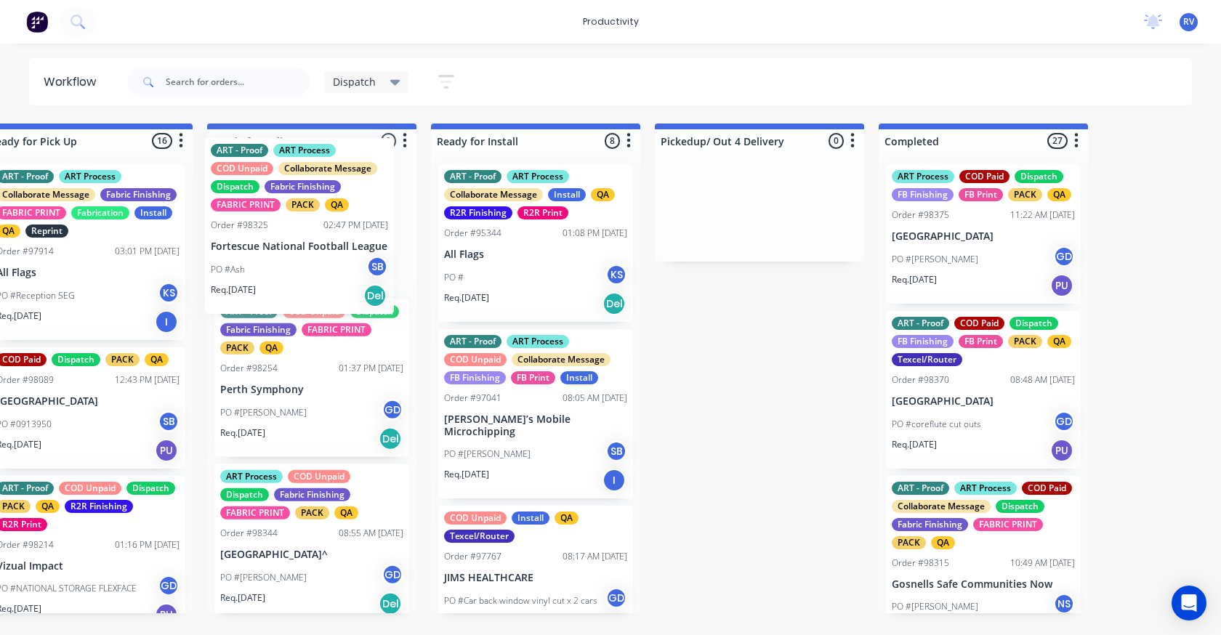
drag, startPoint x: 914, startPoint y: 253, endPoint x: 325, endPoint y: 225, distance: 590.1
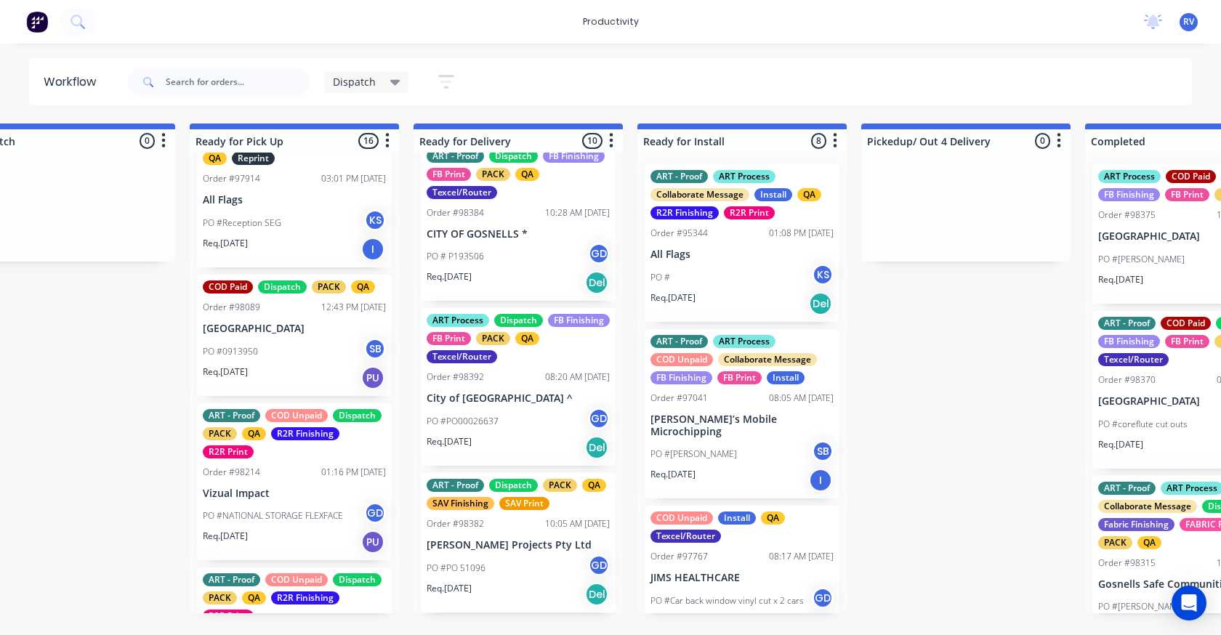
scroll to position [0, 0]
